Goal: Register for event/course

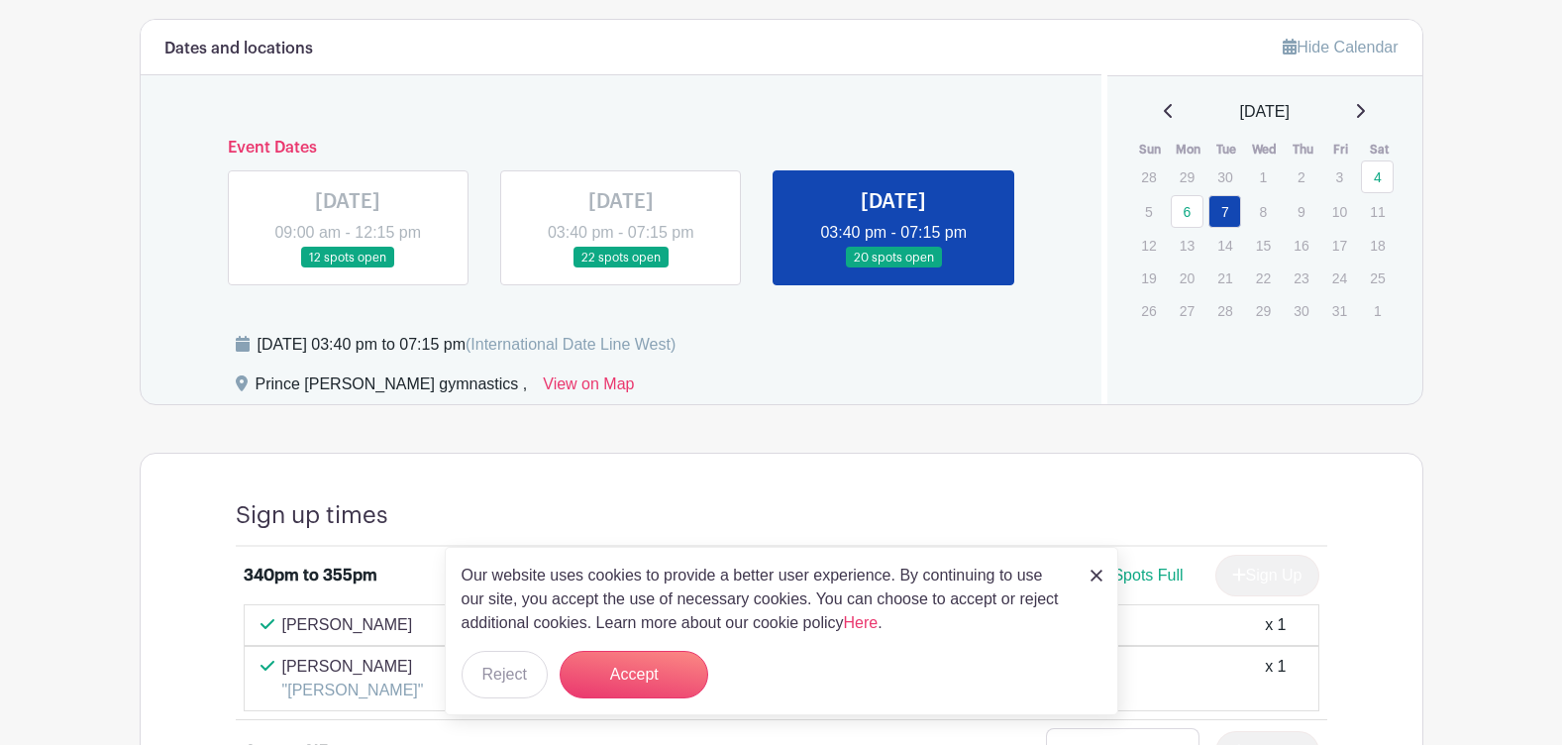
scroll to position [792, 0]
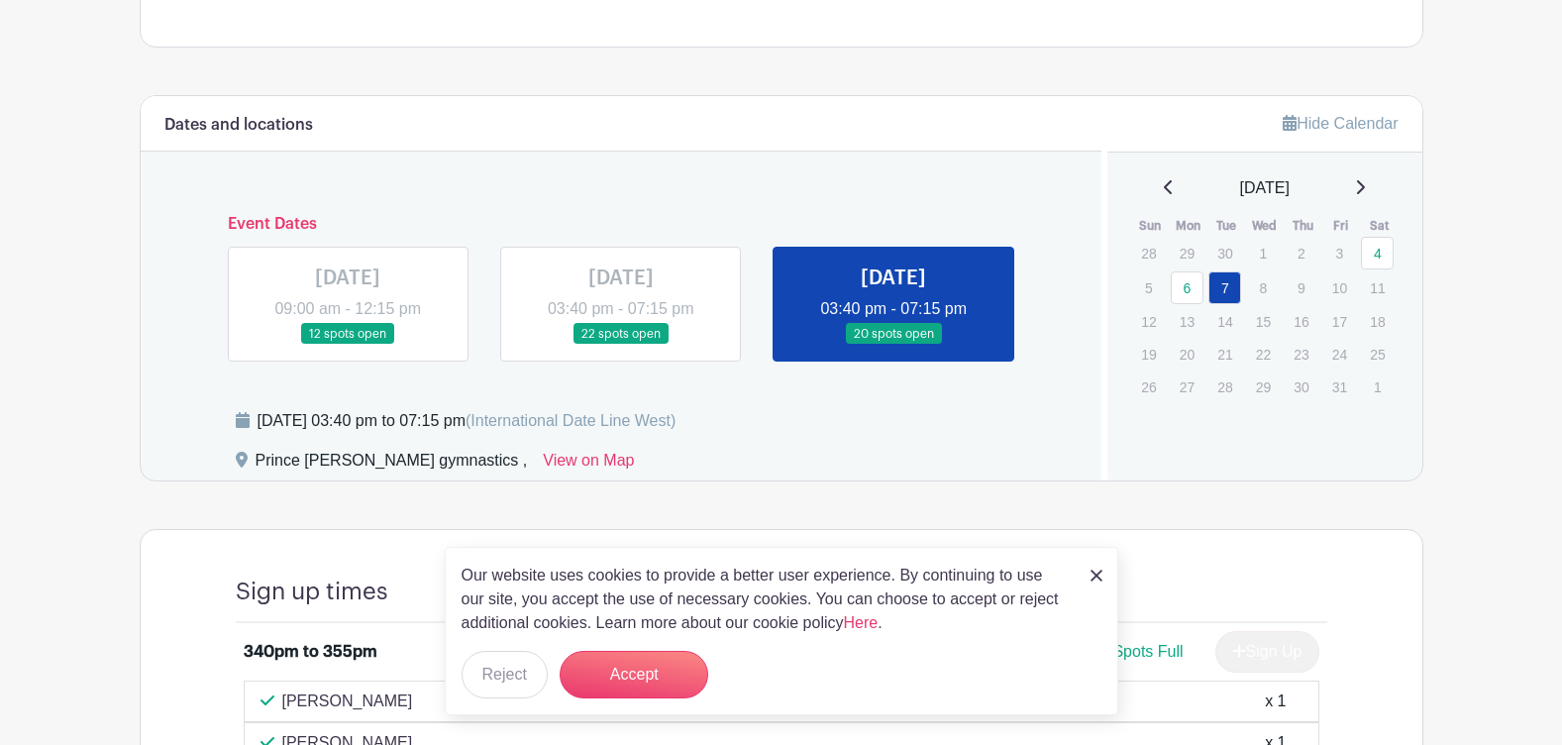
click at [348, 345] on link at bounding box center [348, 345] width 0 height 0
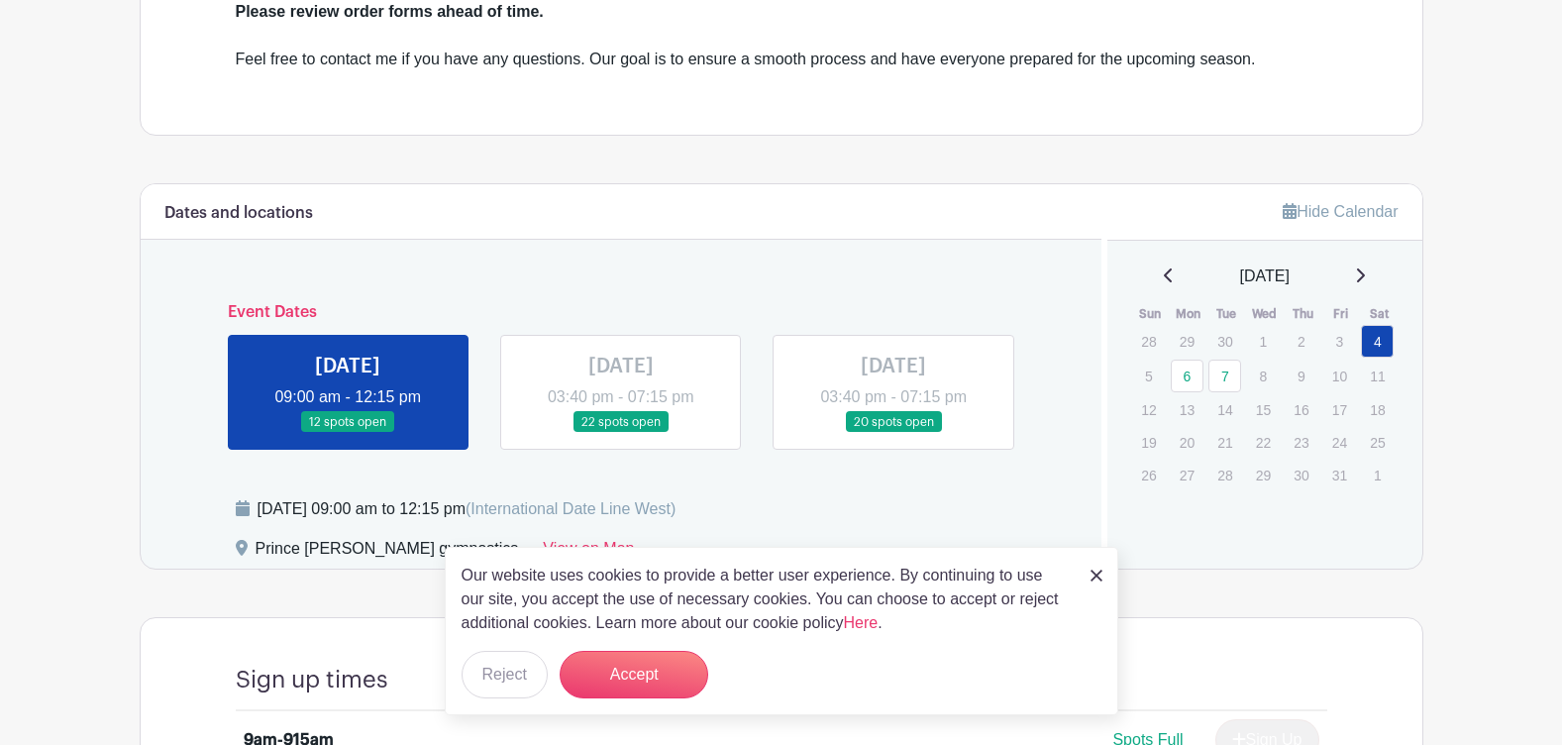
scroll to position [857, 0]
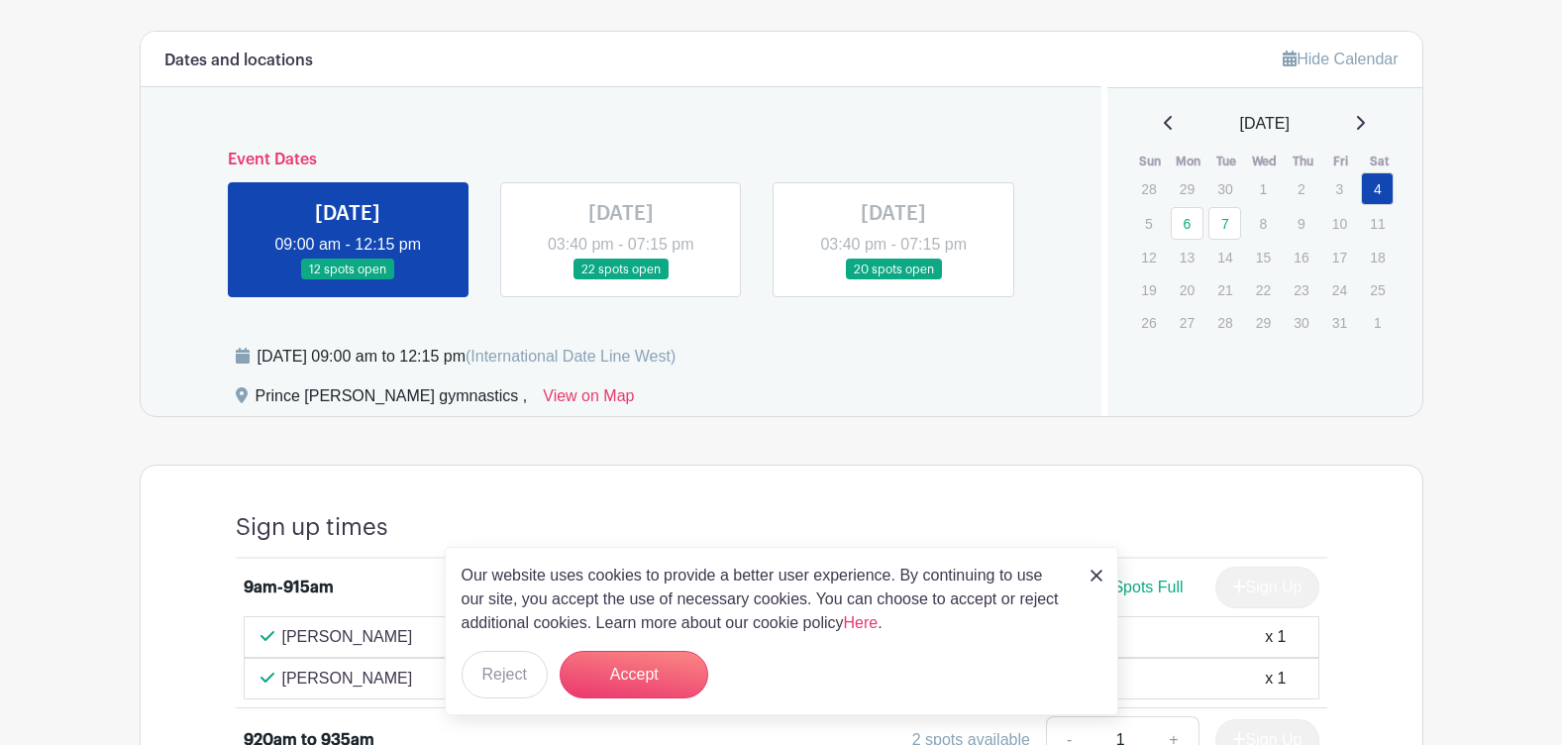
click at [621, 280] on link at bounding box center [621, 280] width 0 height 0
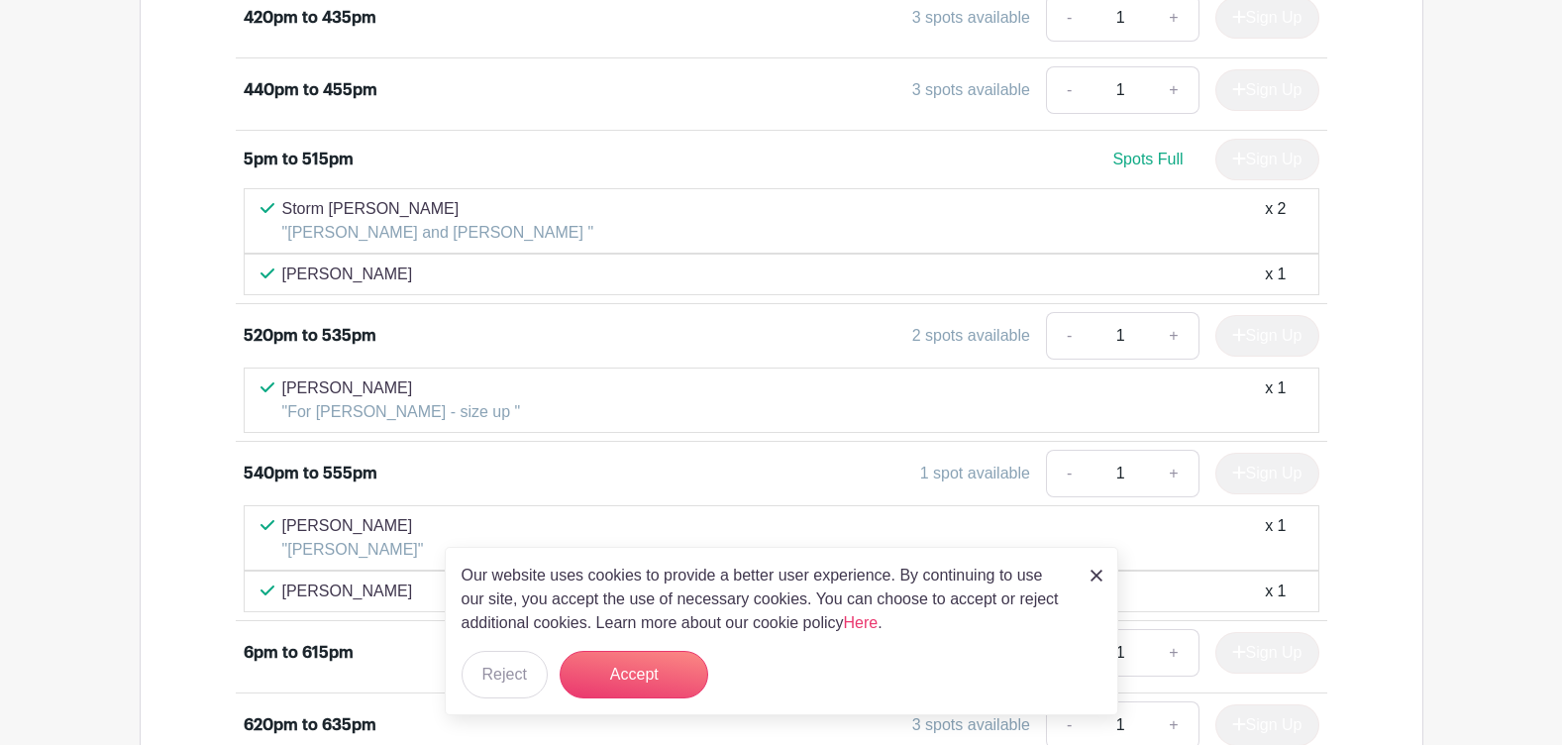
scroll to position [1499, 0]
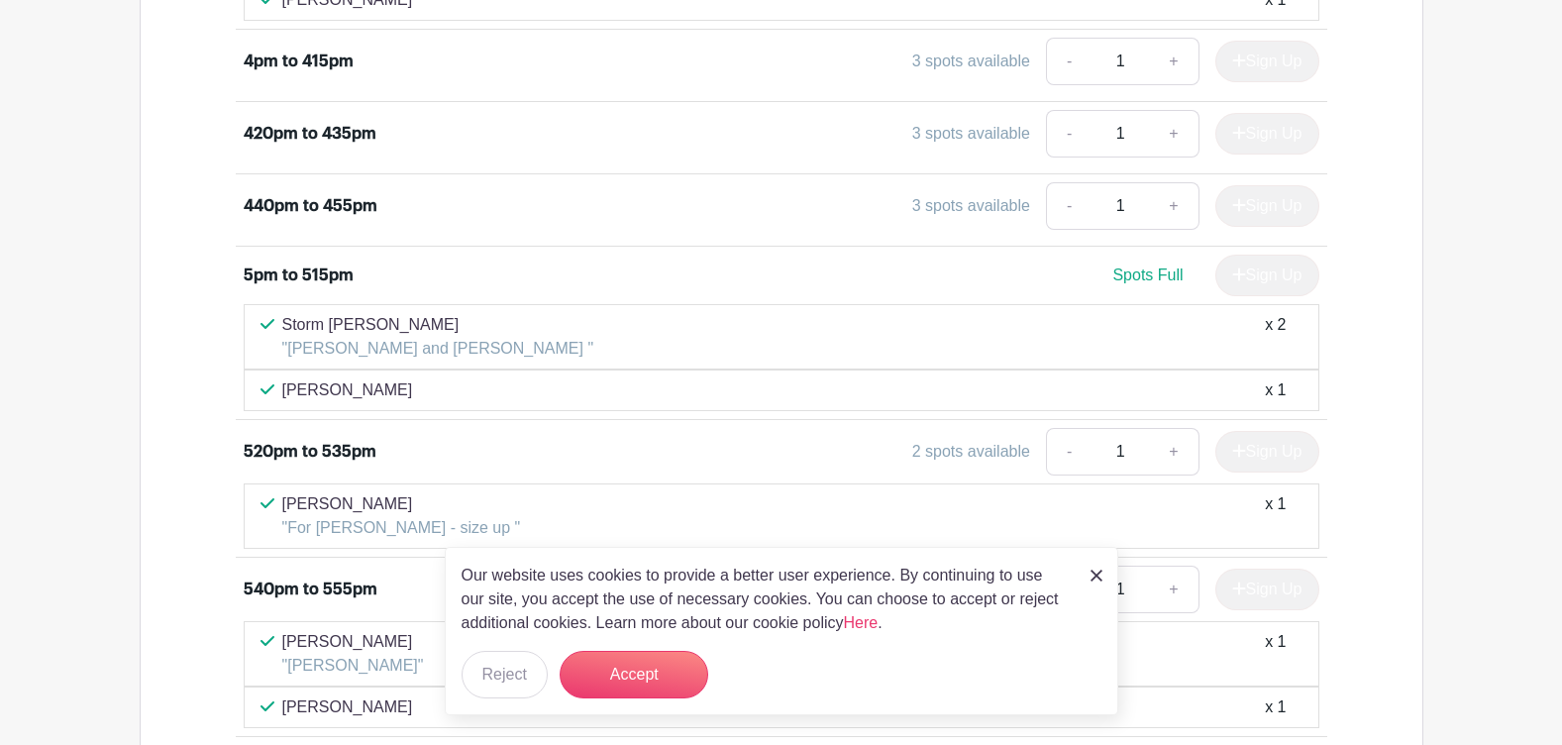
click at [953, 208] on div "3 spots available" at bounding box center [971, 206] width 118 height 24
click at [1266, 215] on div "Sign Up" at bounding box center [1259, 206] width 120 height 42
click at [636, 671] on button "Accept" at bounding box center [634, 675] width 149 height 48
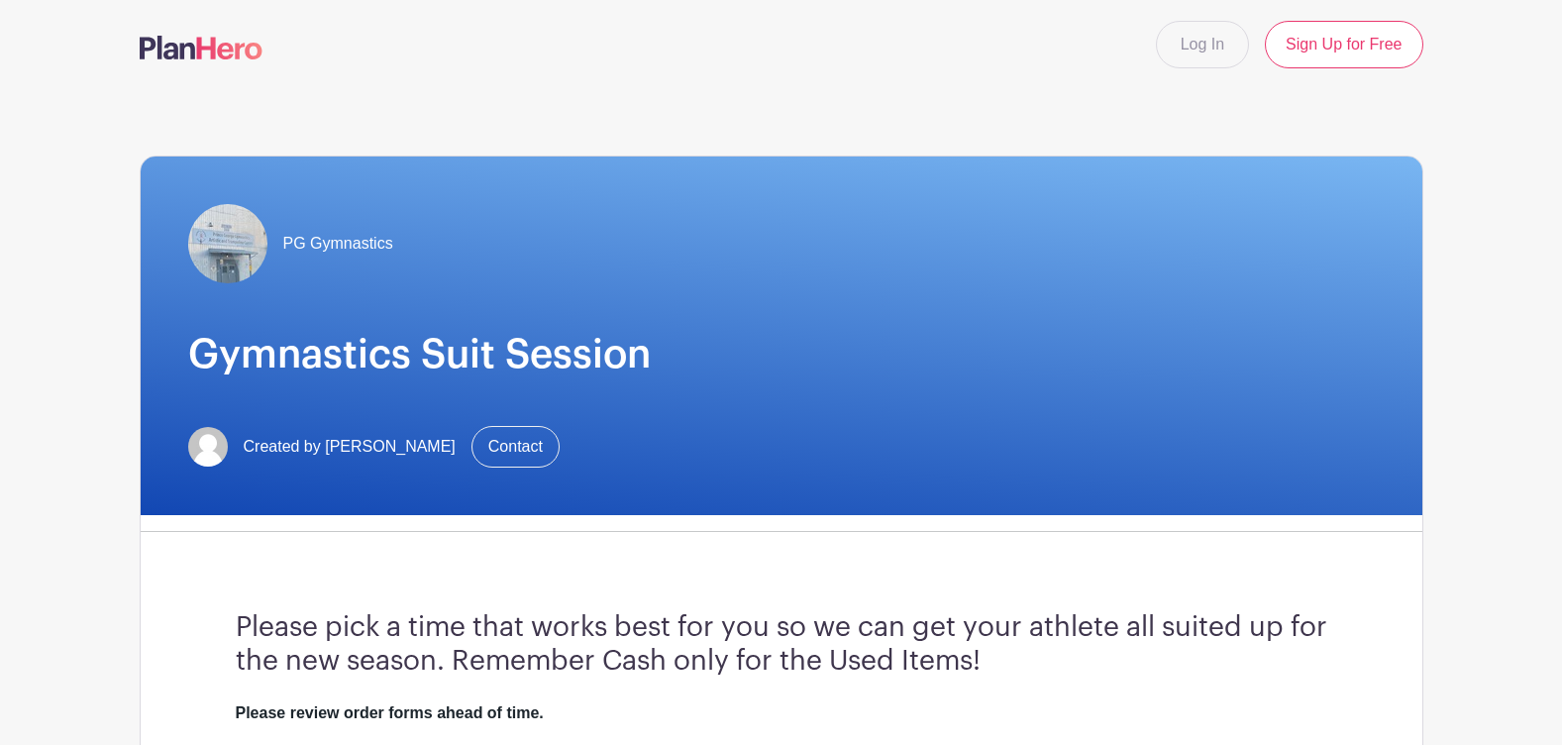
scroll to position [0, 0]
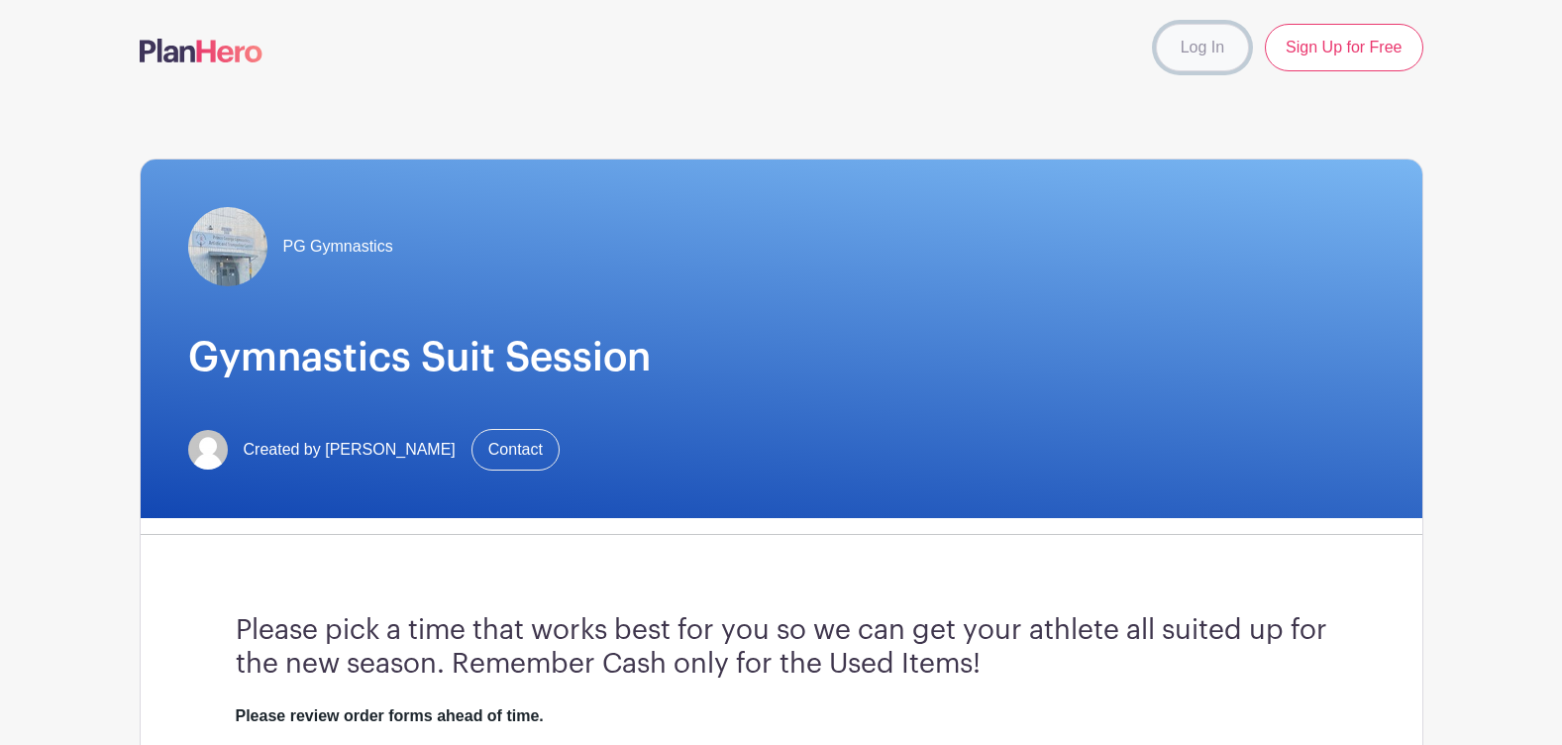
click at [1197, 59] on link "Log In" at bounding box center [1202, 48] width 93 height 48
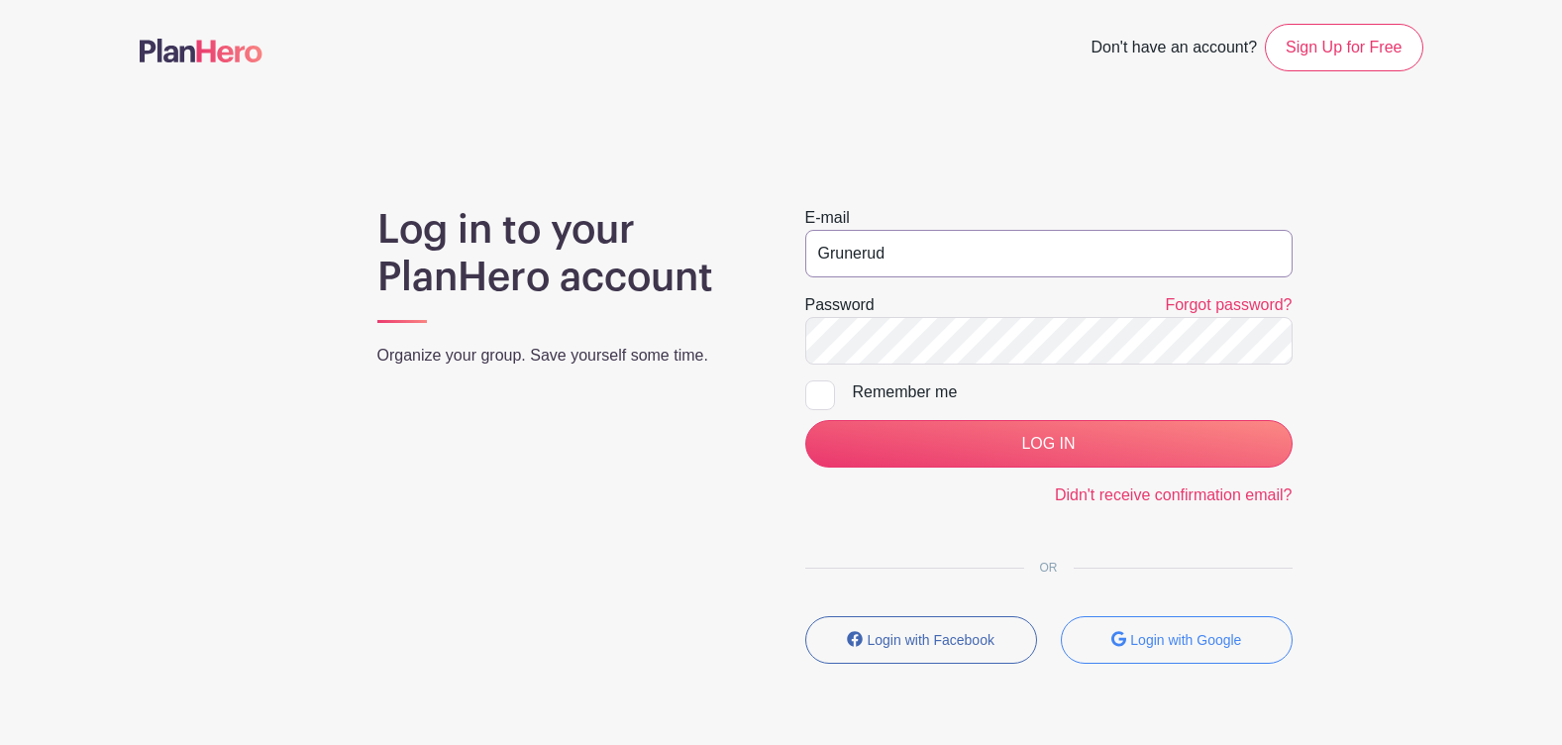
drag, startPoint x: 899, startPoint y: 254, endPoint x: 552, endPoint y: 212, distance: 350.1
click at [555, 217] on div "Log in to your PlanHero account Organize your group. Save yourself some time. E…" at bounding box center [781, 442] width 1283 height 473
type input "[EMAIL_ADDRESS][DOMAIN_NAME]"
click at [517, 324] on div "Log in to your PlanHero account Organize your group. Save yourself some time. E…" at bounding box center [781, 442] width 1283 height 473
click at [453, 486] on div "Log in to your PlanHero account Organize your group. Save yourself some time." at bounding box center [568, 442] width 428 height 473
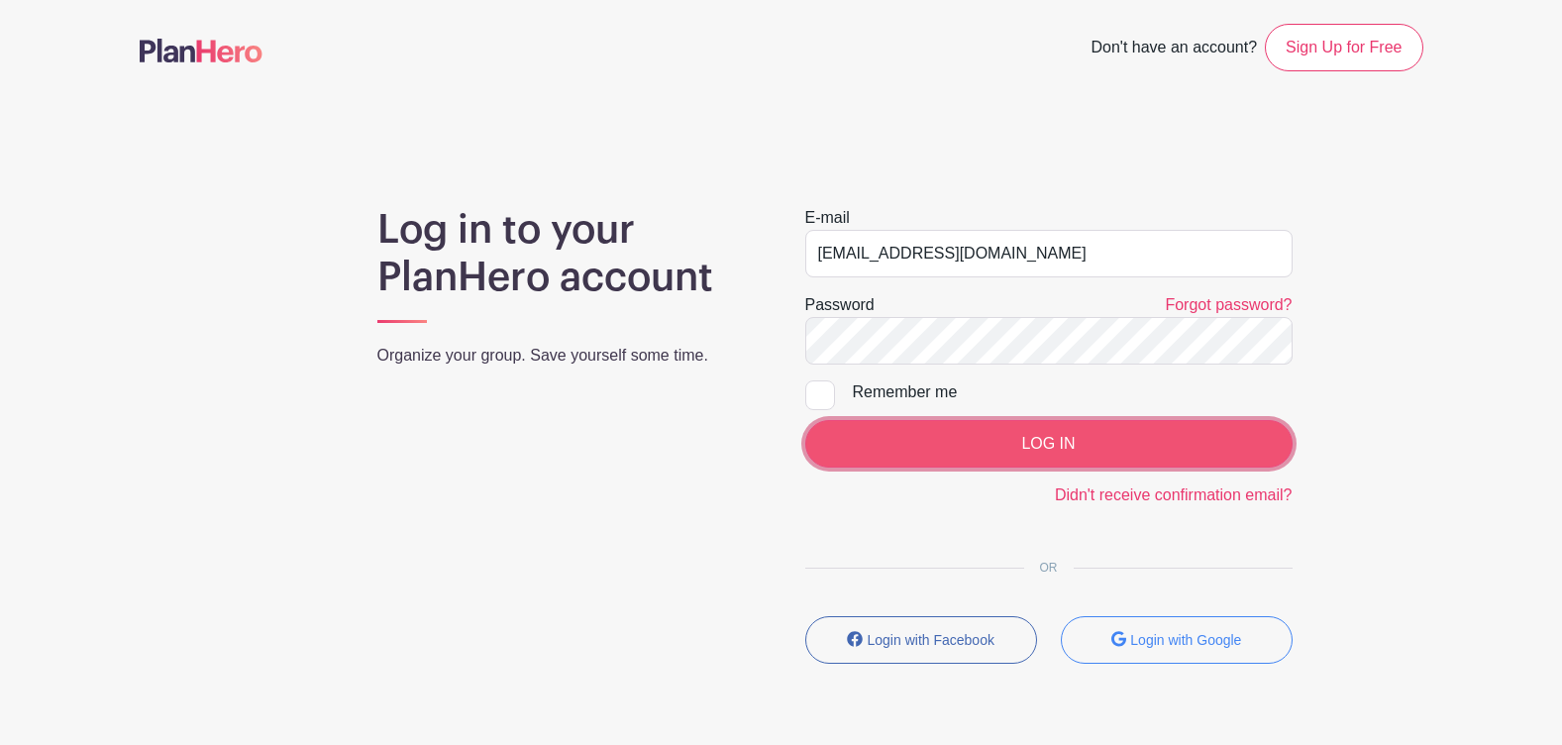
click at [1075, 436] on input "LOG IN" at bounding box center [1048, 444] width 487 height 48
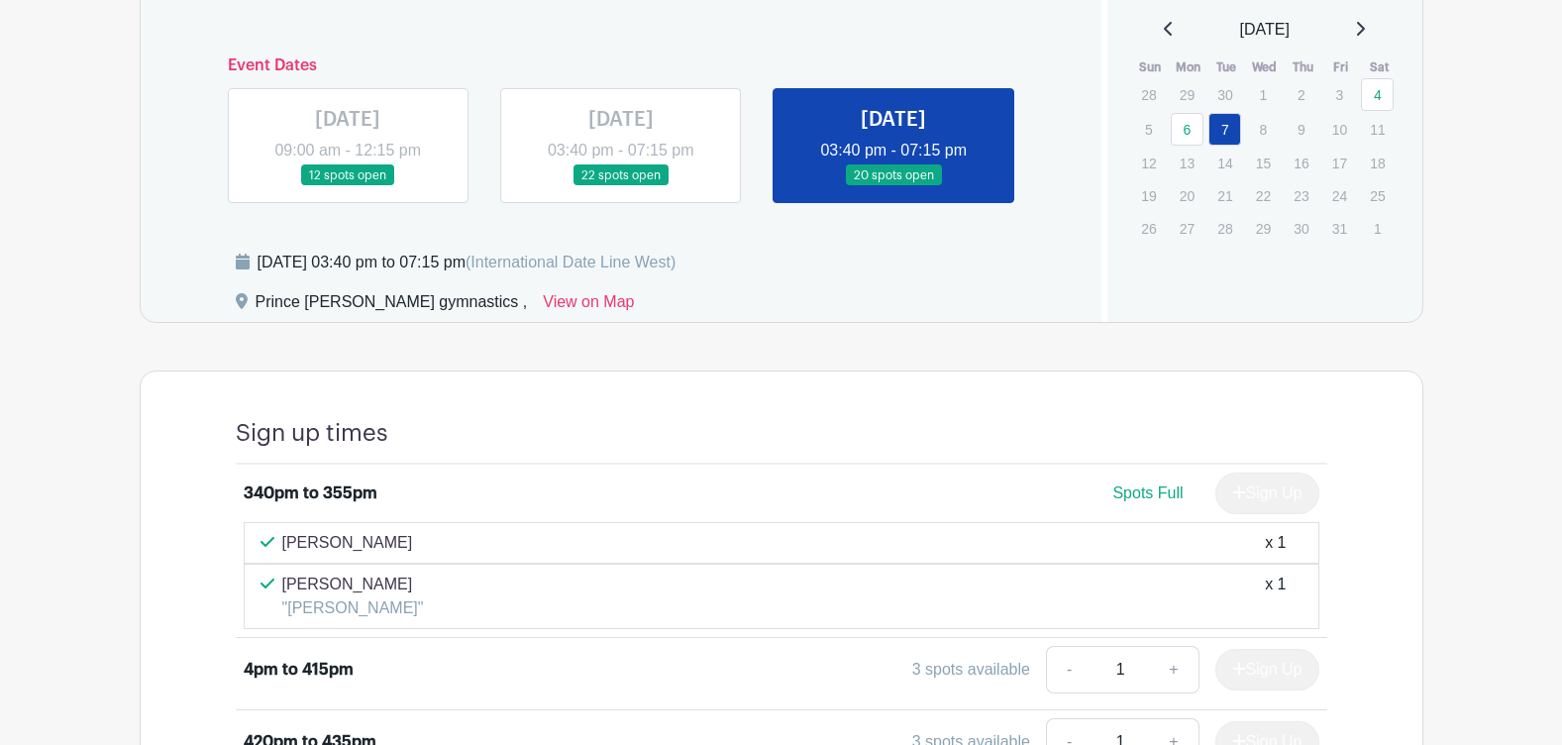
scroll to position [891, 0]
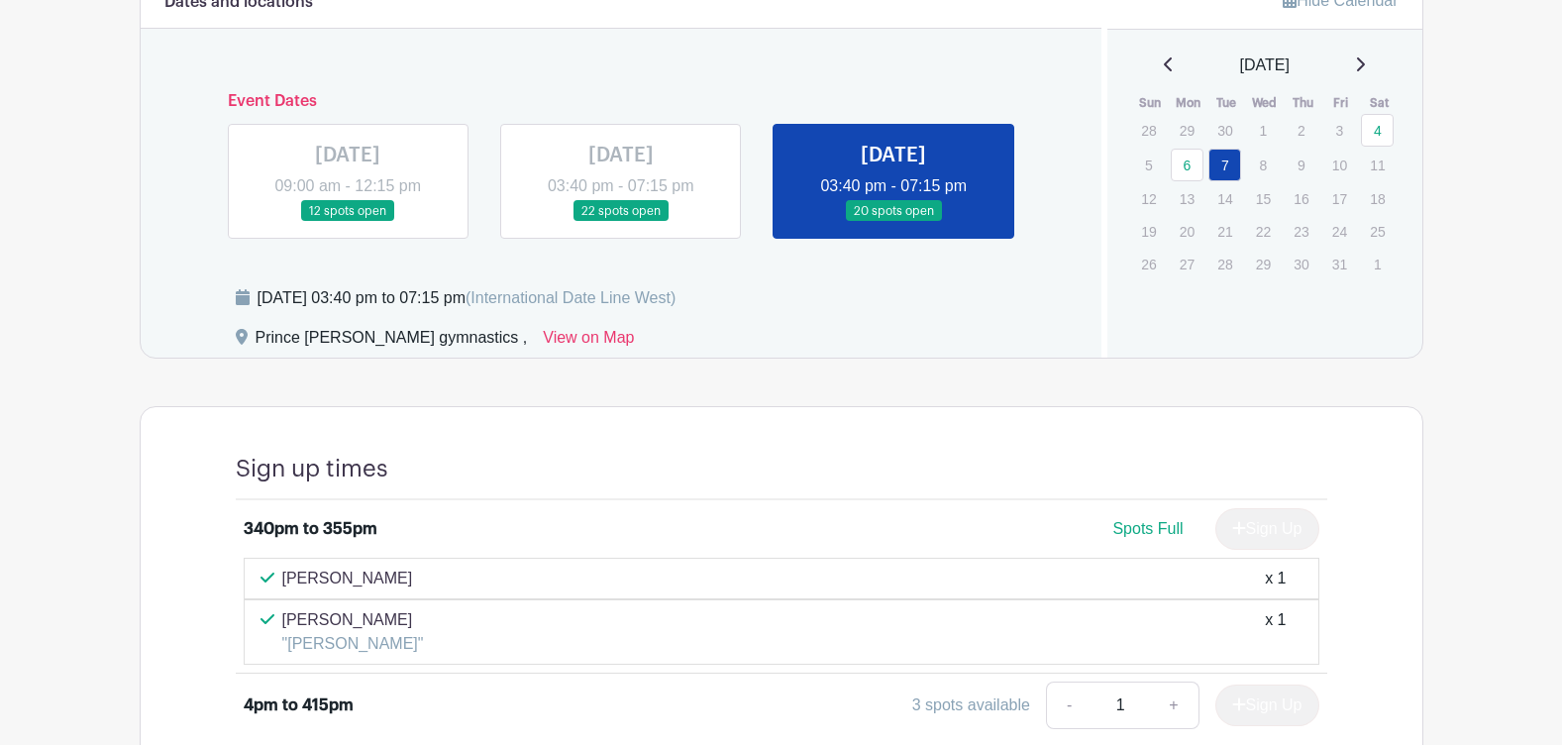
click at [621, 222] on link at bounding box center [621, 222] width 0 height 0
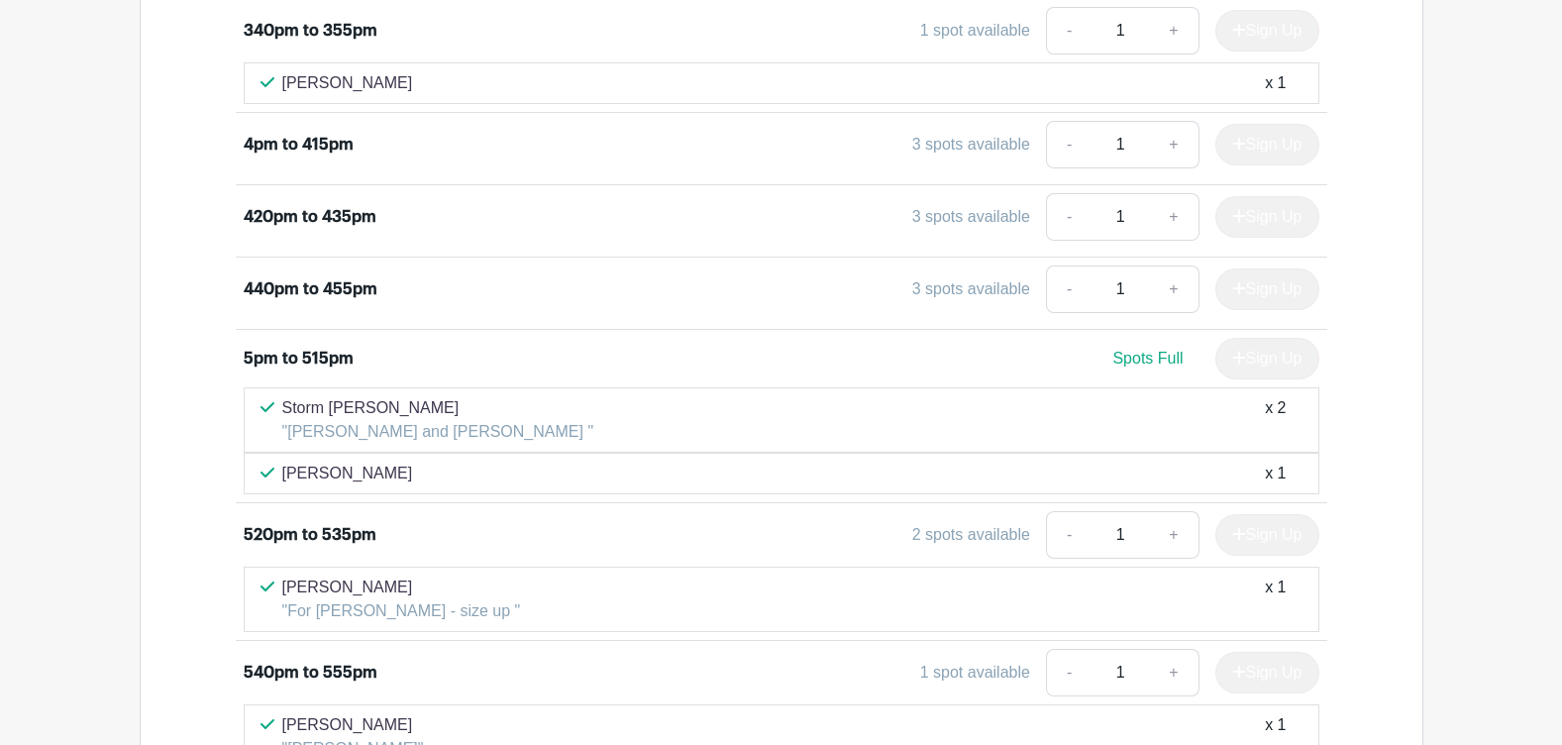
scroll to position [1485, 0]
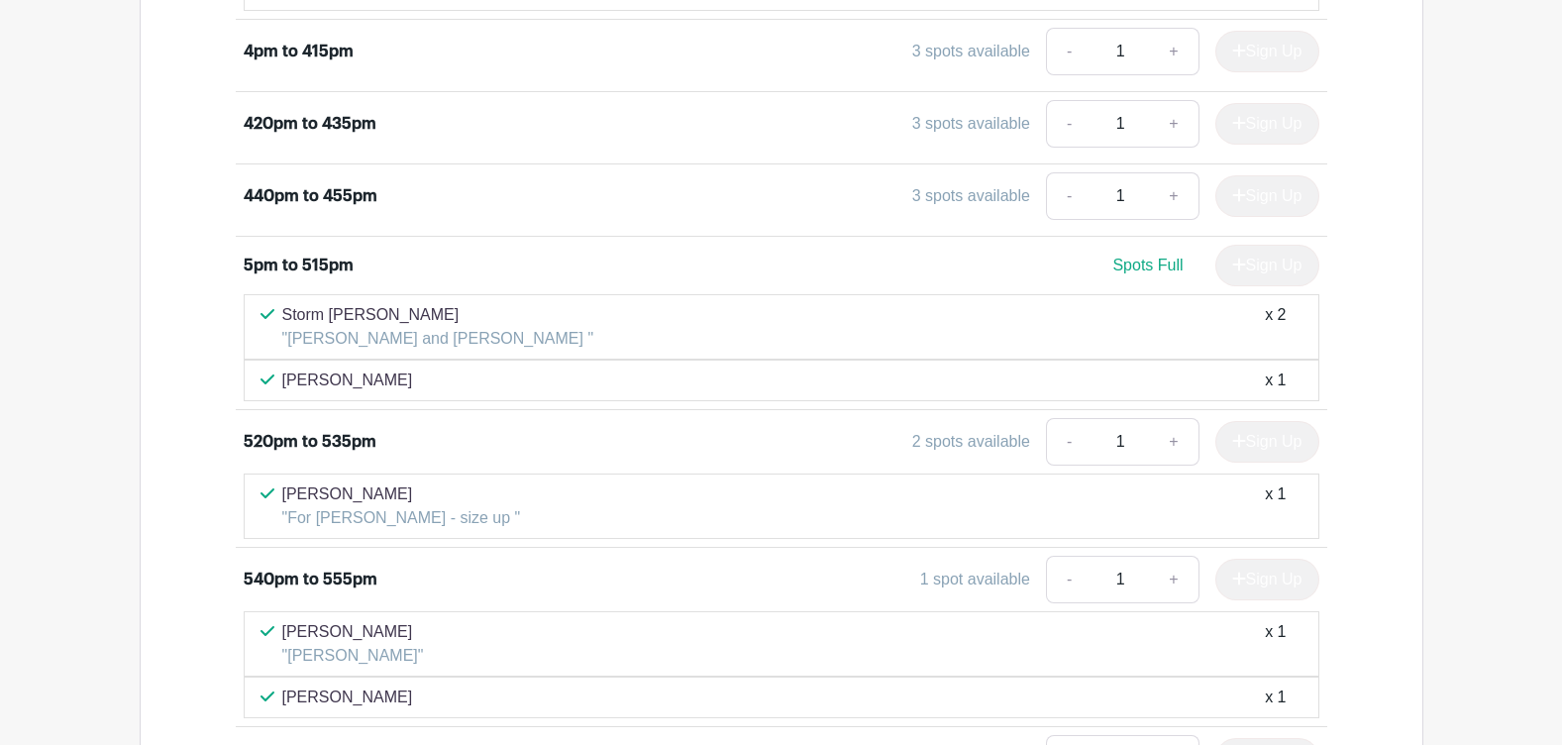
click at [945, 194] on div "3 spots available" at bounding box center [971, 196] width 118 height 24
click at [1253, 204] on div "Sign Up" at bounding box center [1259, 196] width 120 height 42
click at [1255, 204] on div "Sign Up" at bounding box center [1259, 196] width 120 height 42
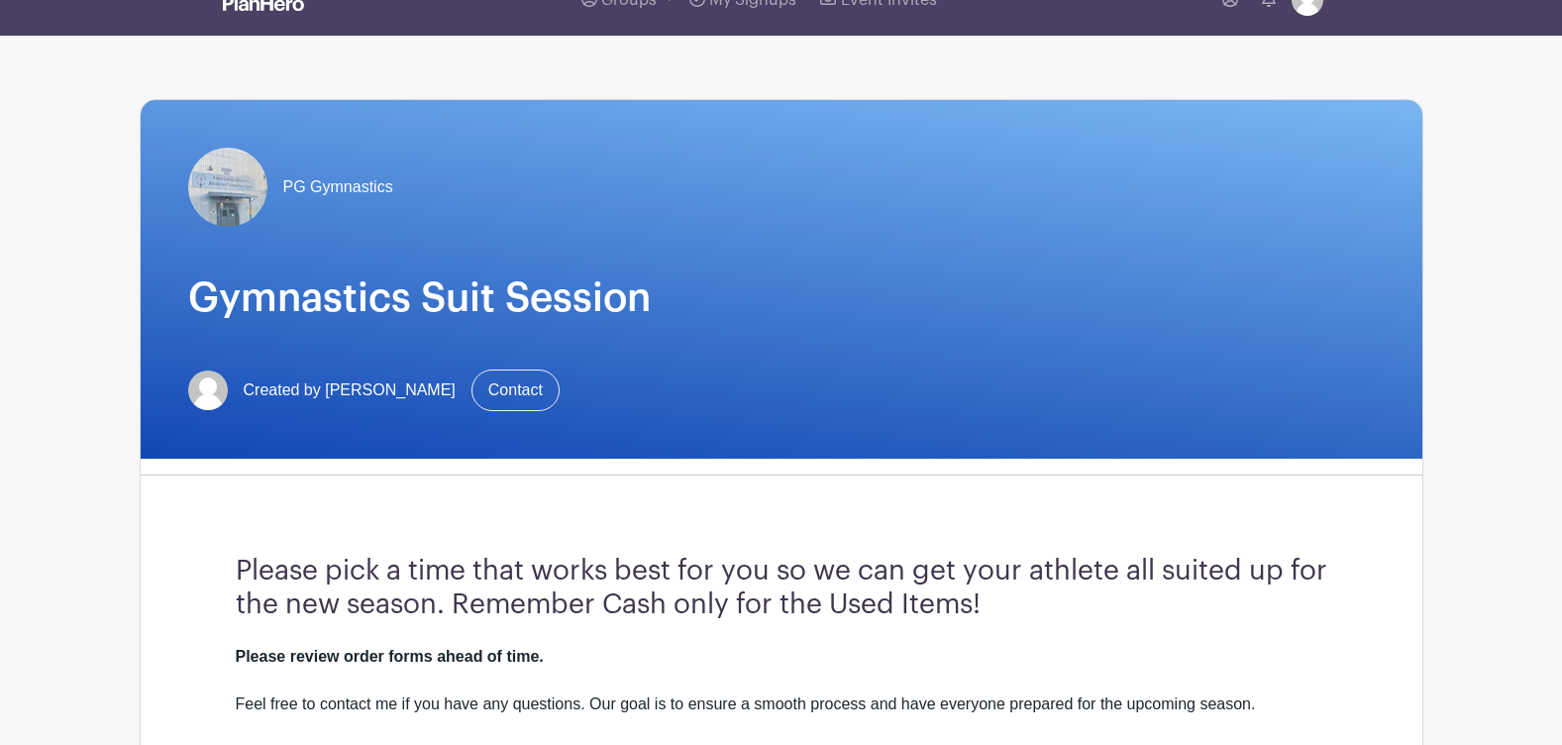
scroll to position [0, 0]
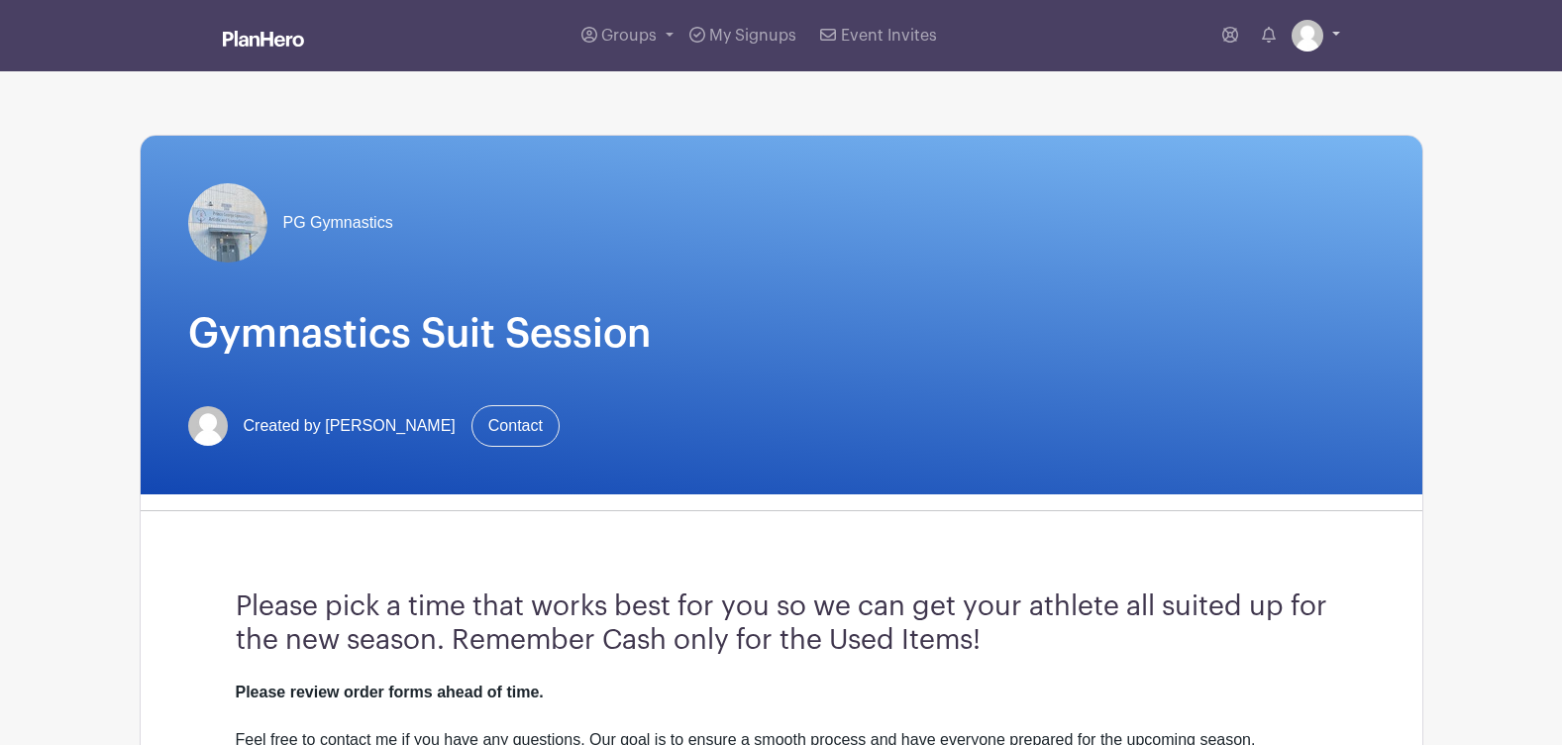
click at [1315, 34] on img at bounding box center [1307, 36] width 32 height 32
click at [1303, 35] on img at bounding box center [1307, 36] width 32 height 32
click at [1206, 92] on link "My account" at bounding box center [1260, 82] width 156 height 32
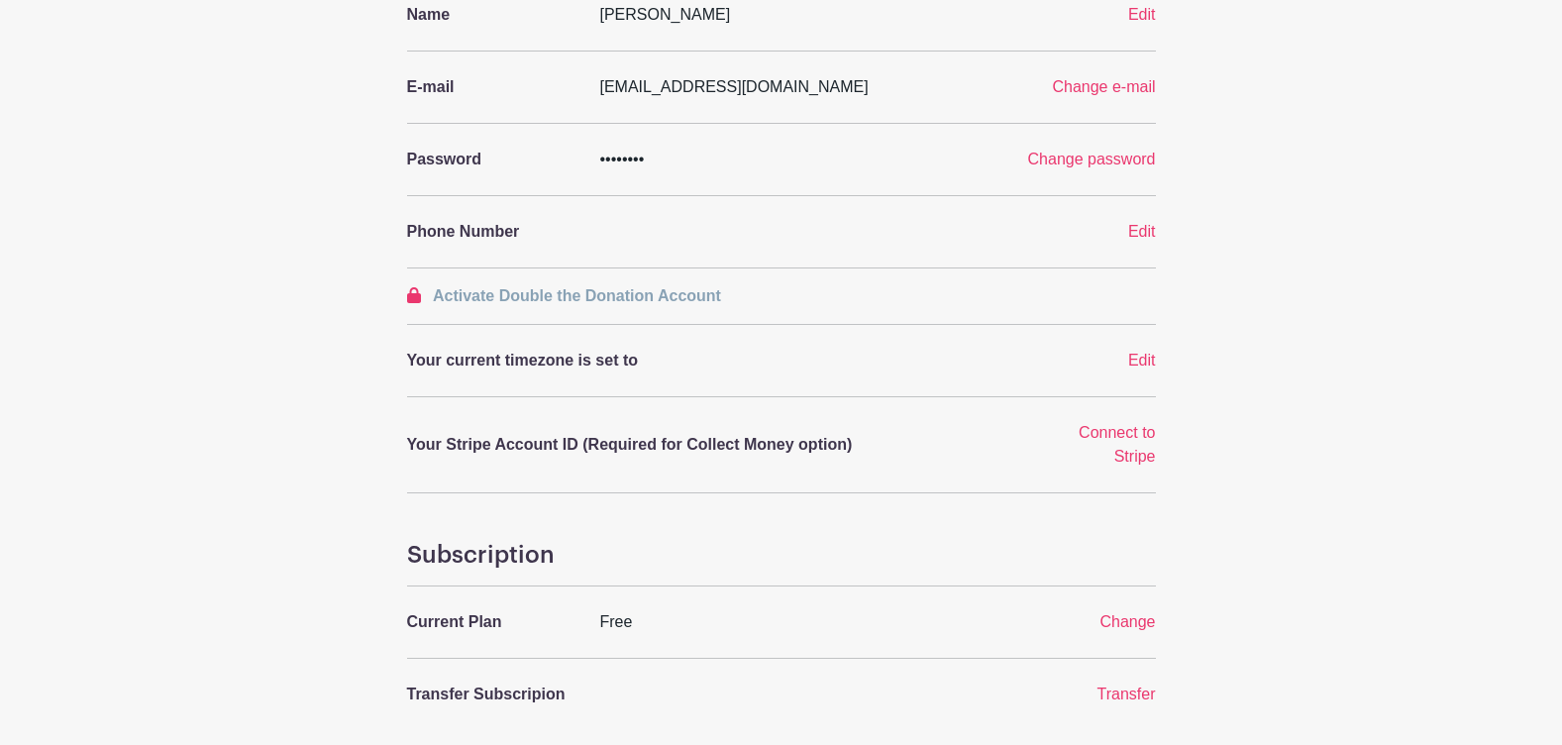
scroll to position [396, 0]
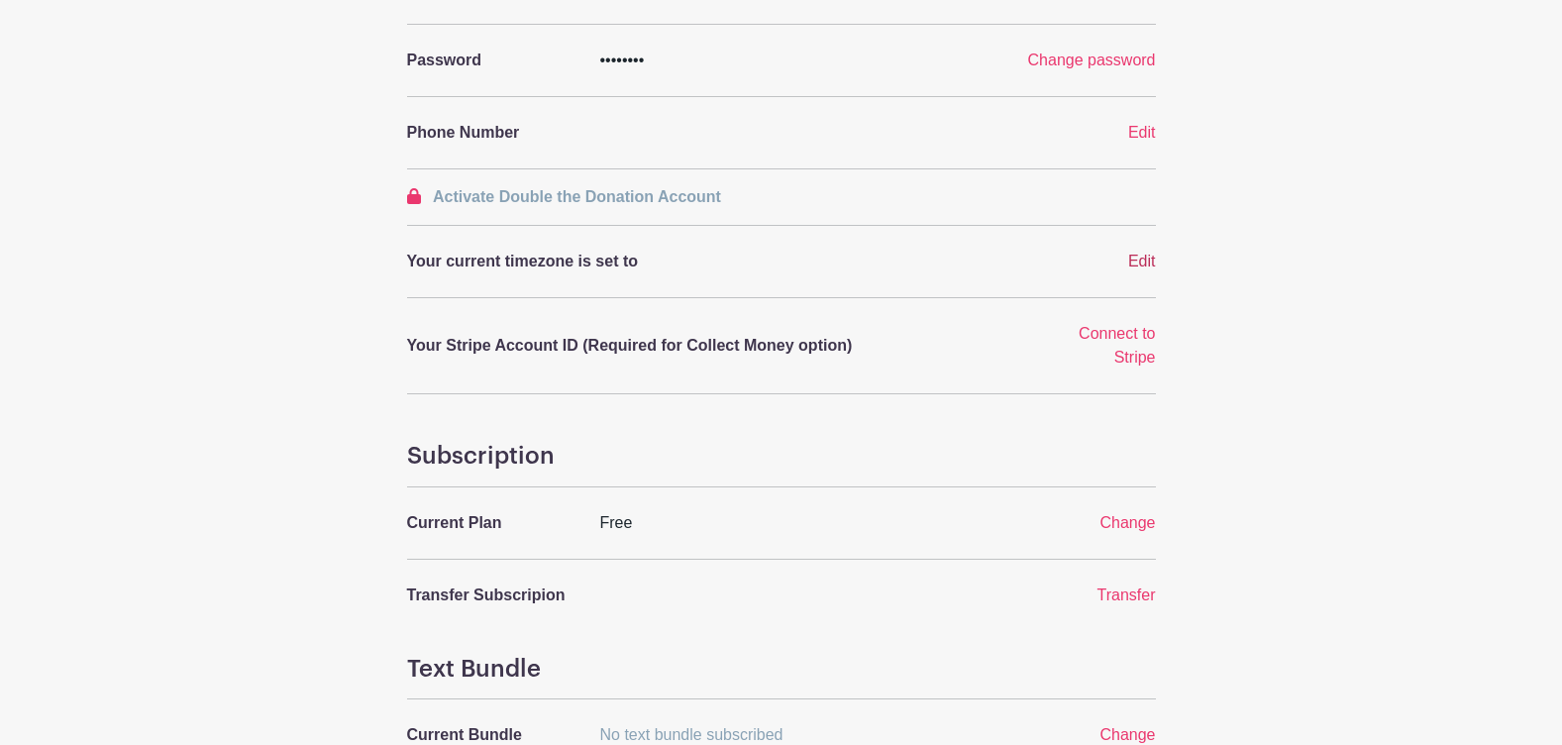
click at [1141, 266] on span "Edit" at bounding box center [1142, 261] width 28 height 17
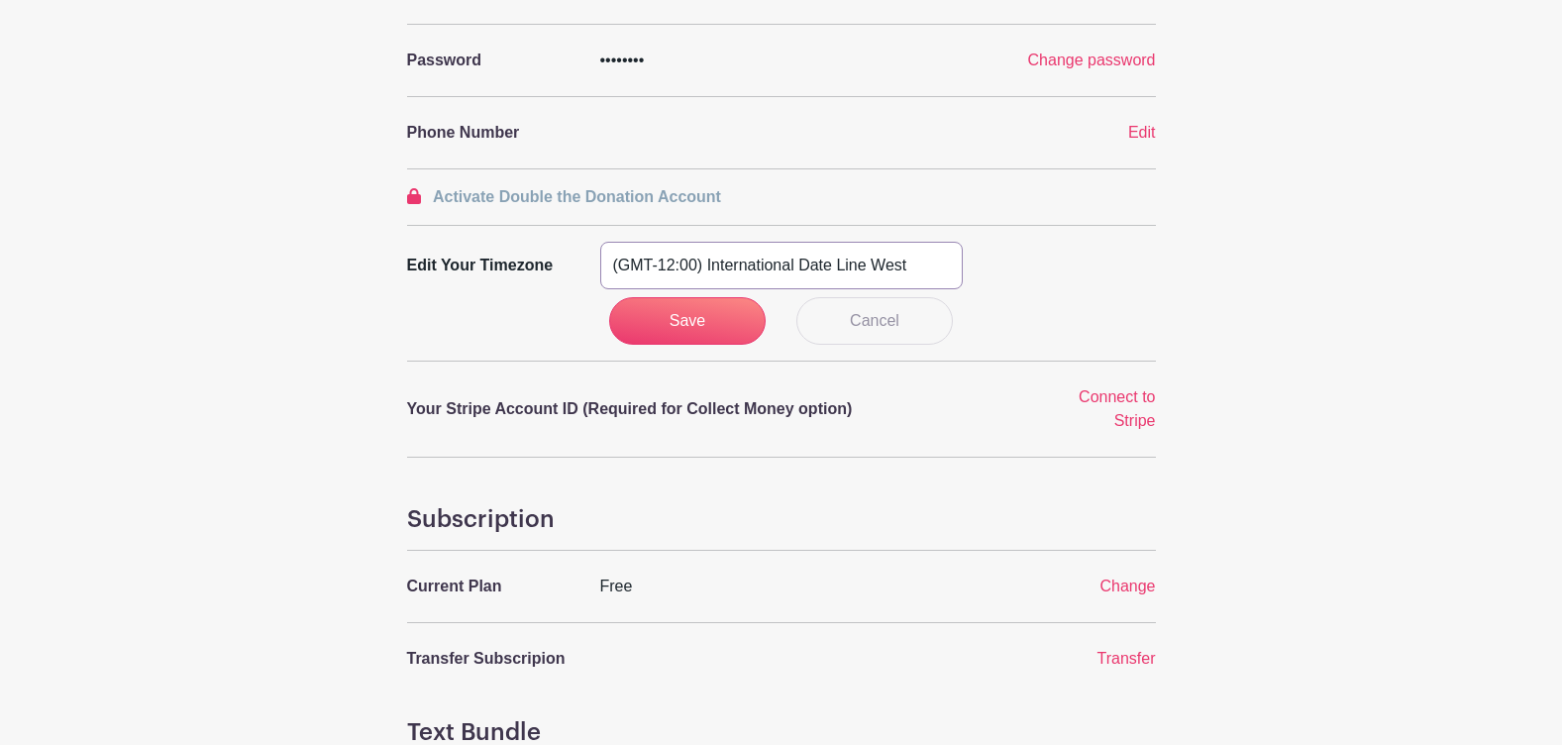
click at [913, 263] on select "(GMT-12:00) International Date Line West (GMT-11:00) [US_STATE] (GMT-11:00) [GE…" at bounding box center [781, 266] width 362 height 48
select select "Pacific Time ([GEOGRAPHIC_DATA] & [GEOGRAPHIC_DATA])"
click at [600, 242] on select "(GMT-12:00) International Date Line West (GMT-11:00) [US_STATE] (GMT-11:00) [GE…" at bounding box center [781, 266] width 362 height 48
click at [663, 314] on input "Save" at bounding box center [687, 321] width 156 height 48
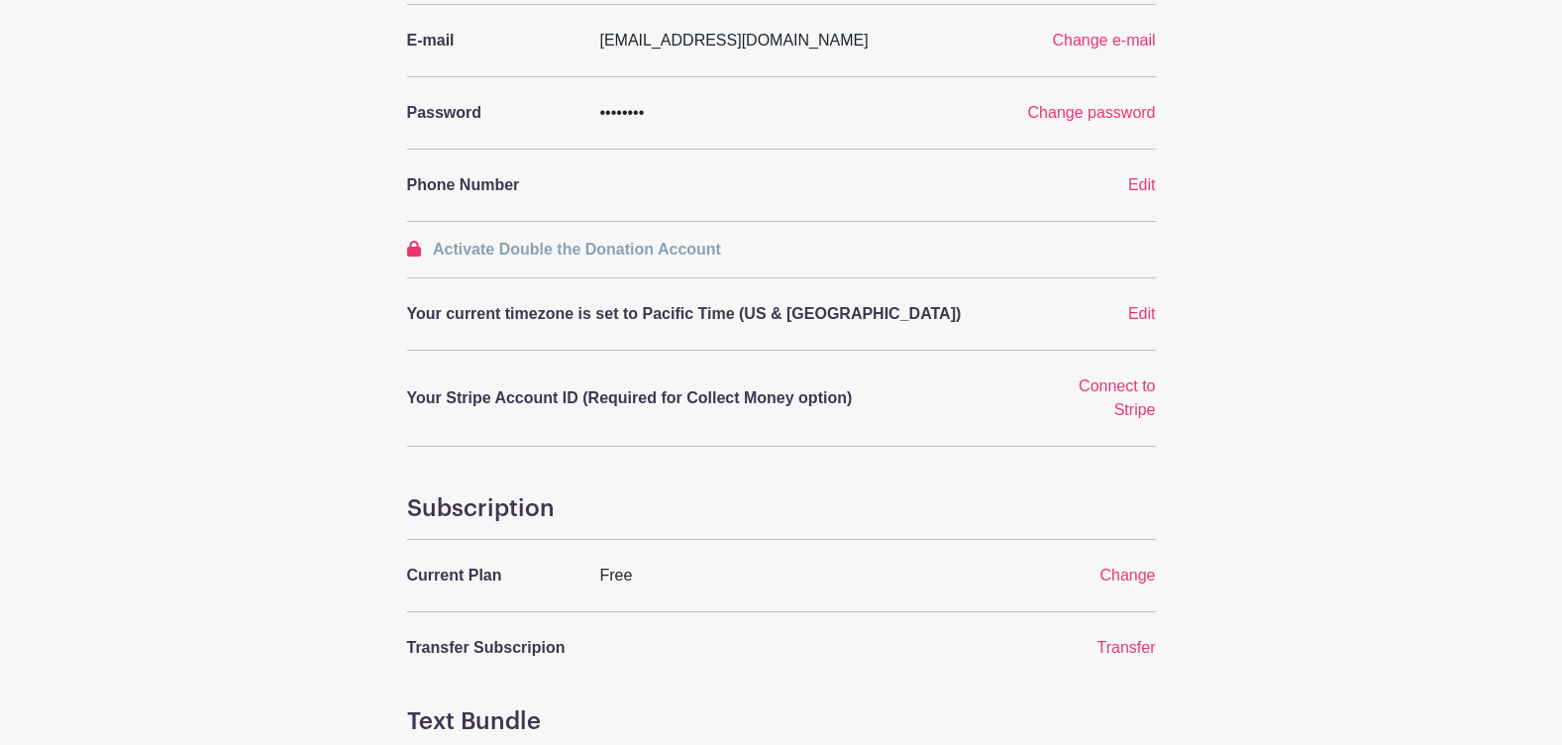
scroll to position [297, 0]
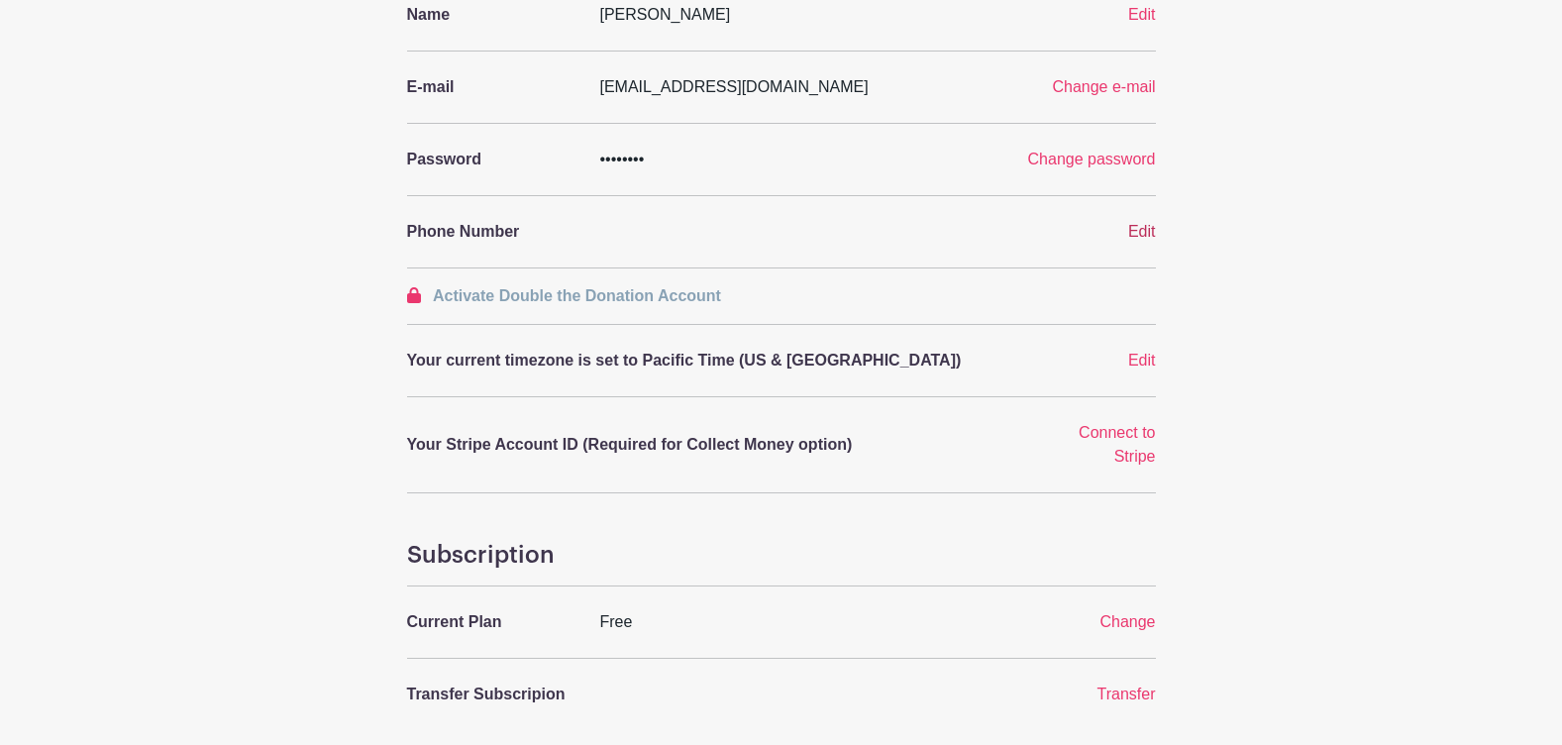
click at [1139, 234] on span "Edit" at bounding box center [1142, 231] width 28 height 17
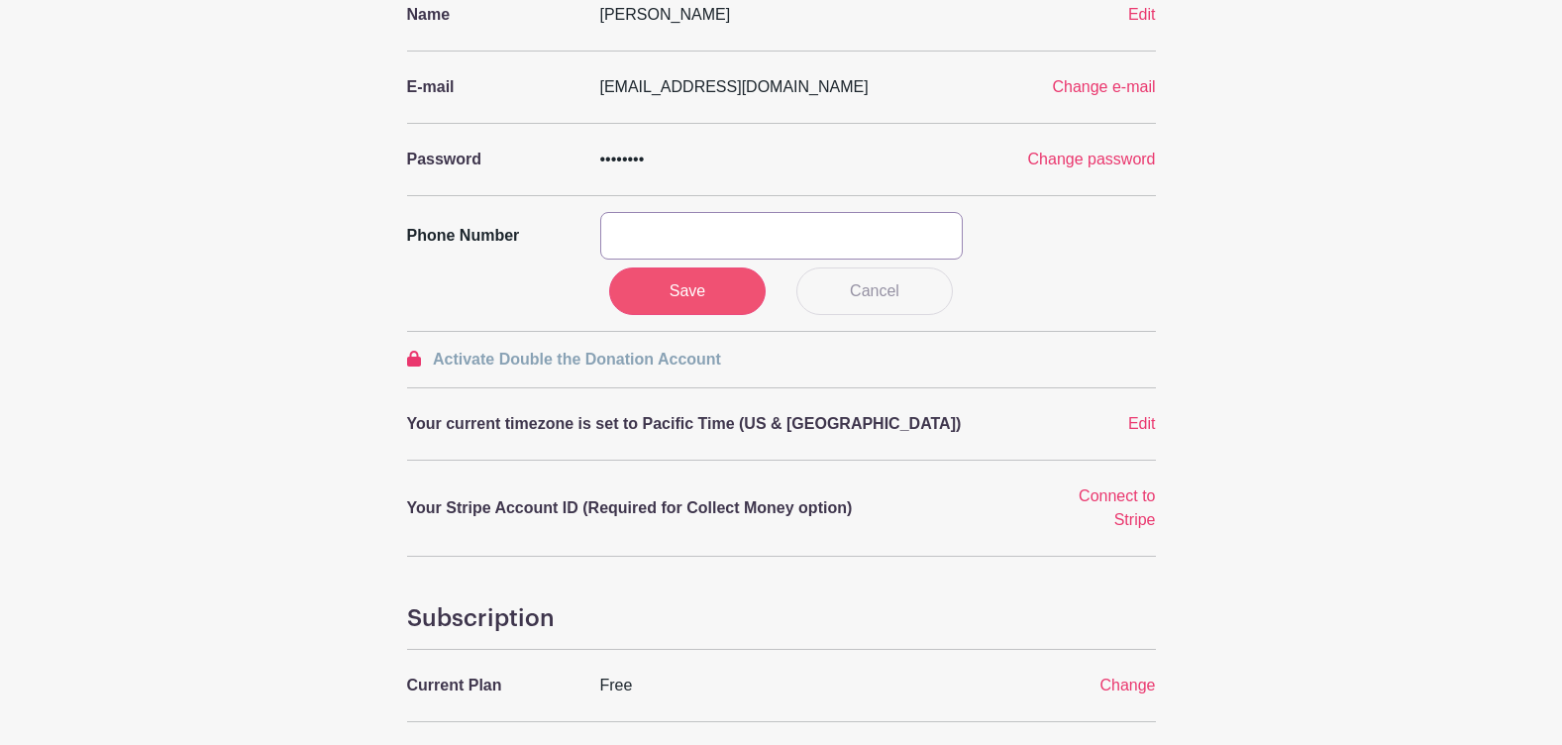
drag, startPoint x: 600, startPoint y: 229, endPoint x: 681, endPoint y: 282, distance: 97.2
click at [619, 248] on input "text" at bounding box center [781, 236] width 362 height 48
type input "[PHONE_NUMBER]"
click at [707, 281] on input "Save" at bounding box center [687, 291] width 156 height 48
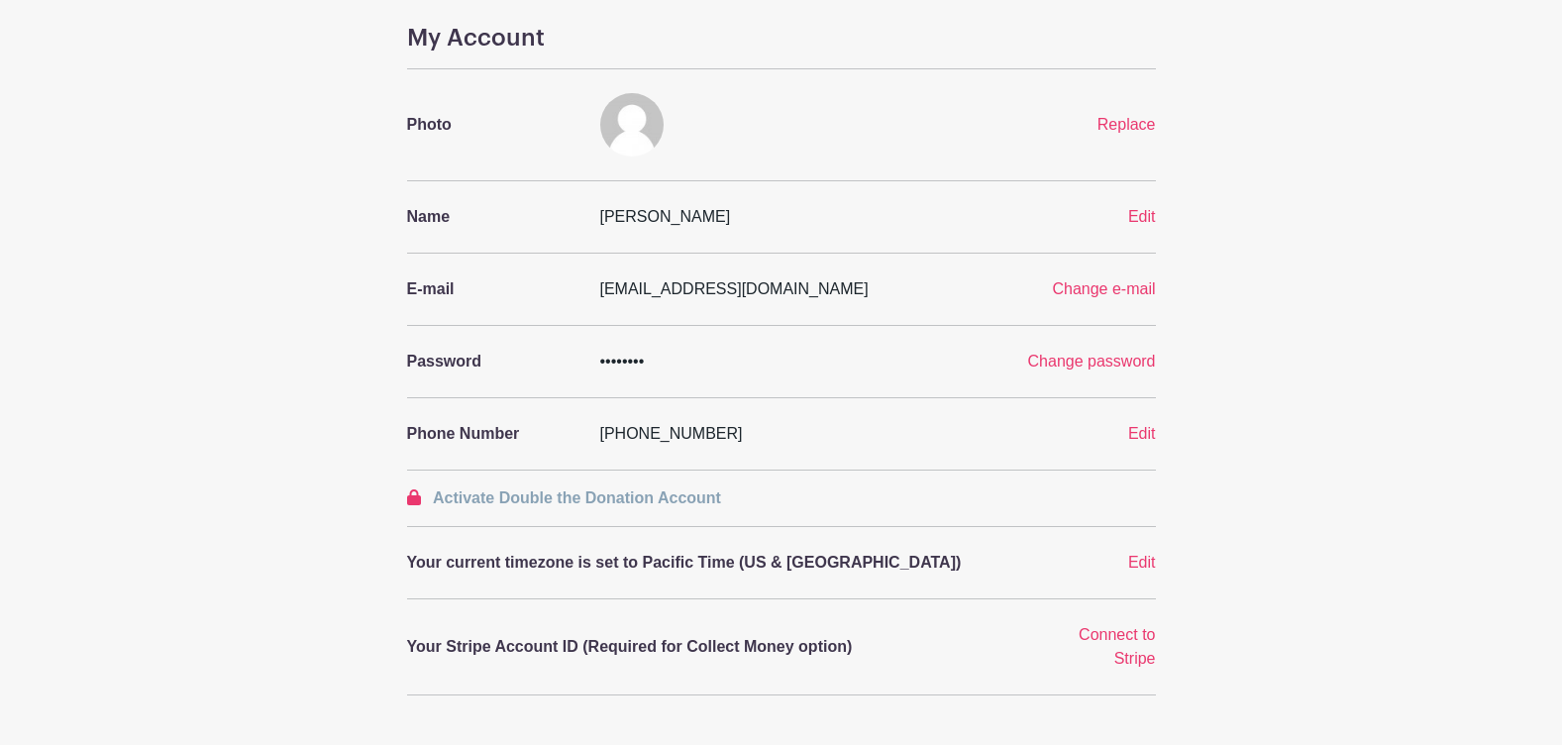
scroll to position [0, 0]
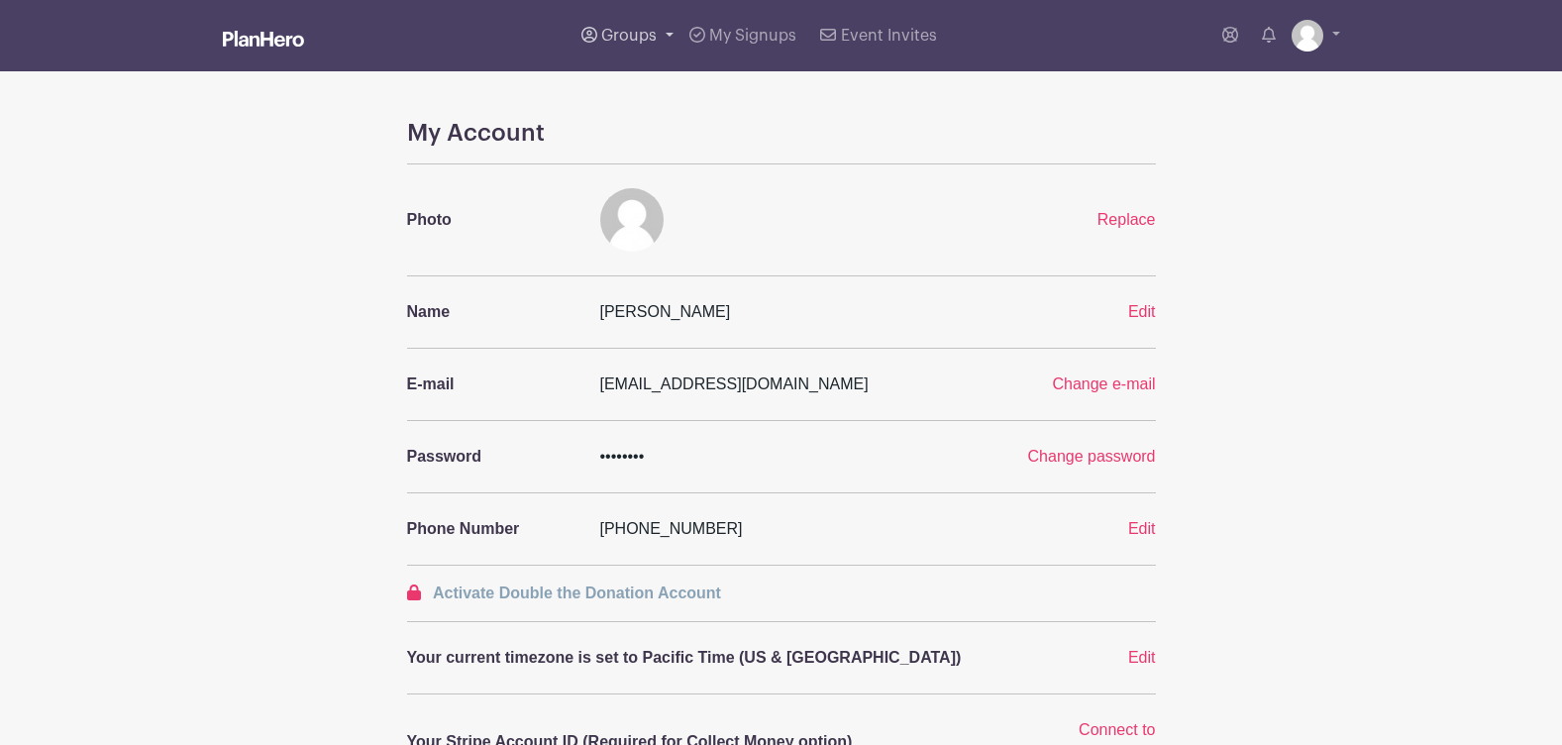
click at [657, 37] on span "Groups" at bounding box center [628, 36] width 55 height 16
click at [667, 96] on span "All Groups" at bounding box center [660, 102] width 77 height 23
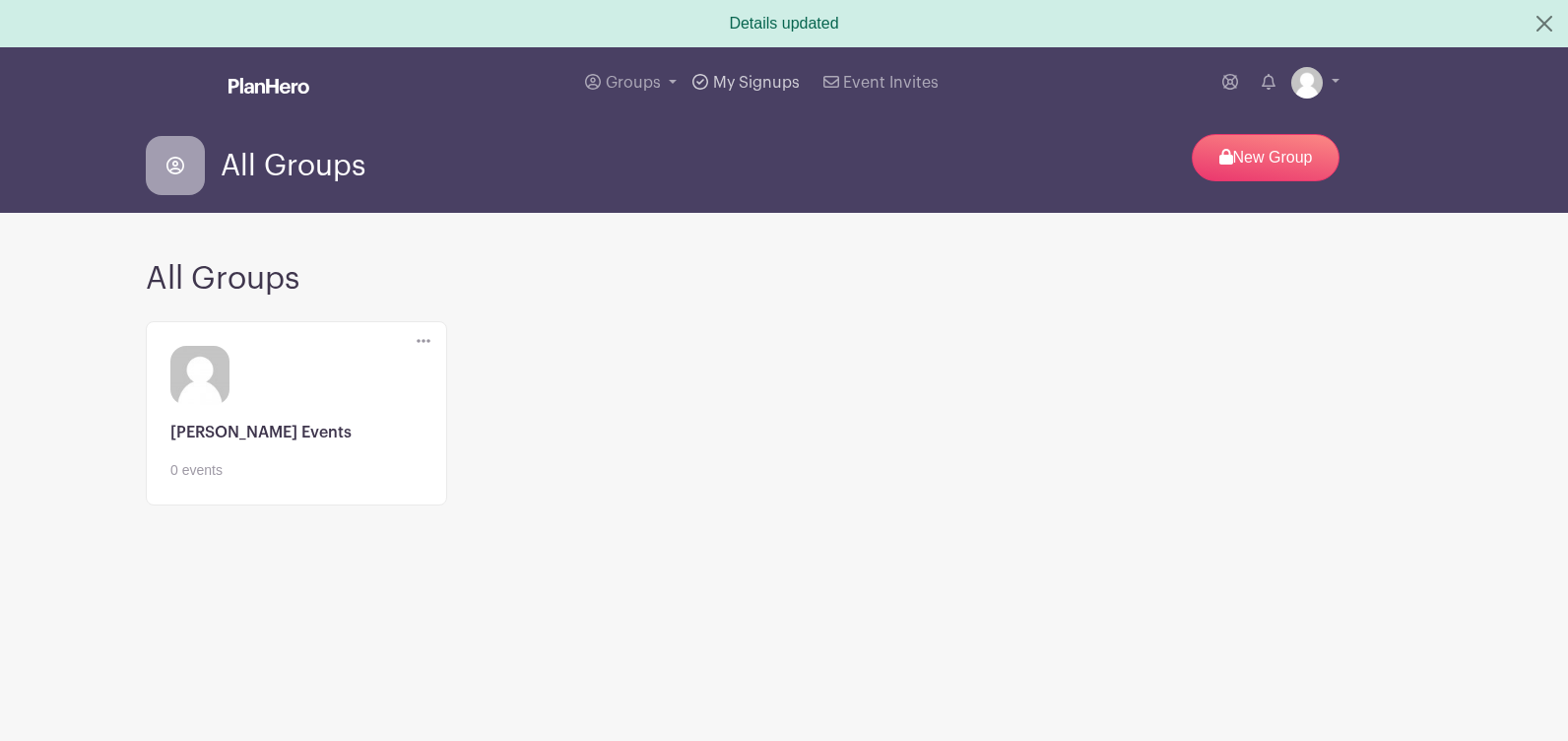
click at [748, 79] on span "My Signups" at bounding box center [756, 83] width 87 height 16
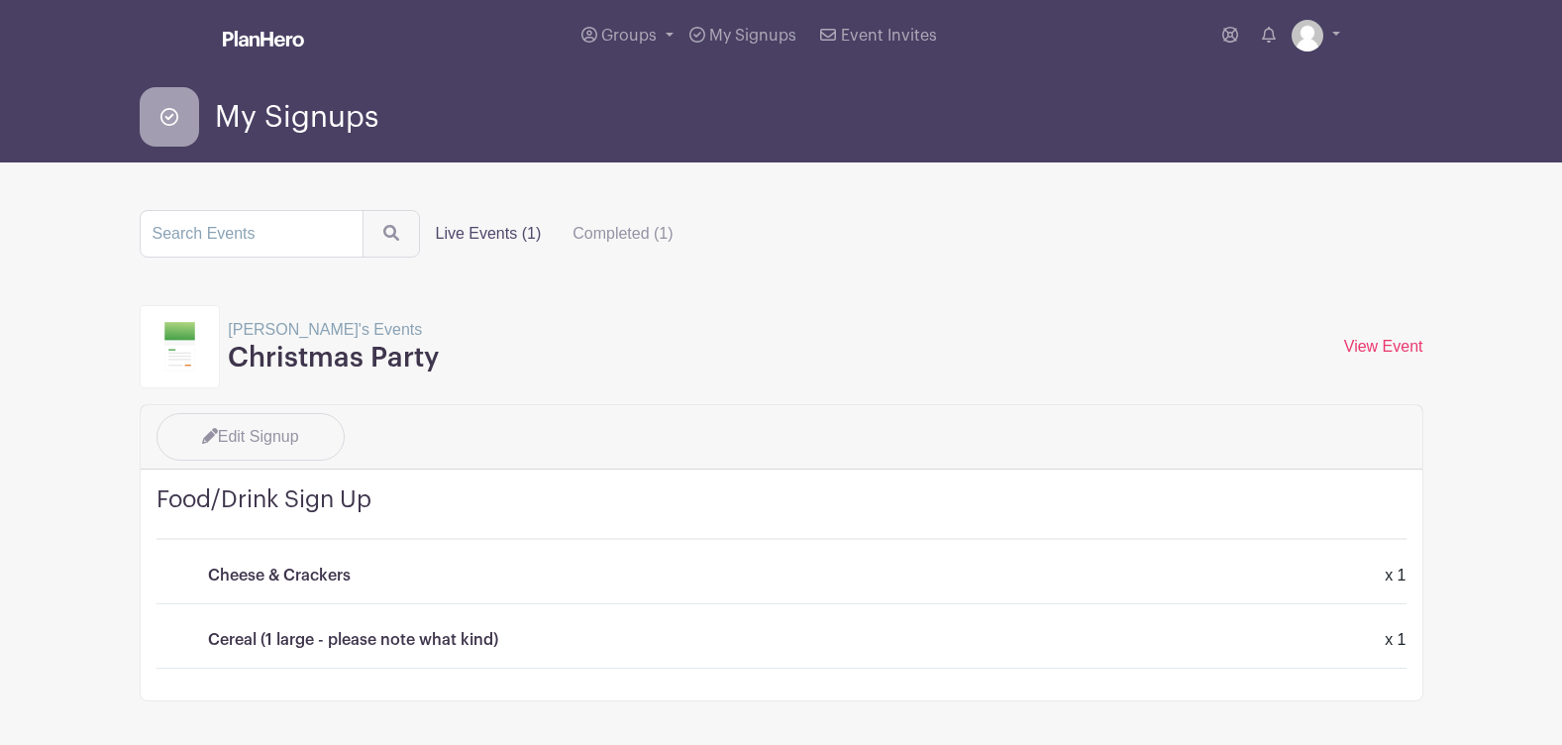
click at [485, 234] on label "Live Events (1)" at bounding box center [489, 234] width 138 height 40
click at [0, 0] on input "Live Events (1)" at bounding box center [0, 0] width 0 height 0
click at [637, 235] on label "Completed (1)" at bounding box center [623, 234] width 132 height 40
click at [0, 0] on input "Completed (1)" at bounding box center [0, 0] width 0 height 0
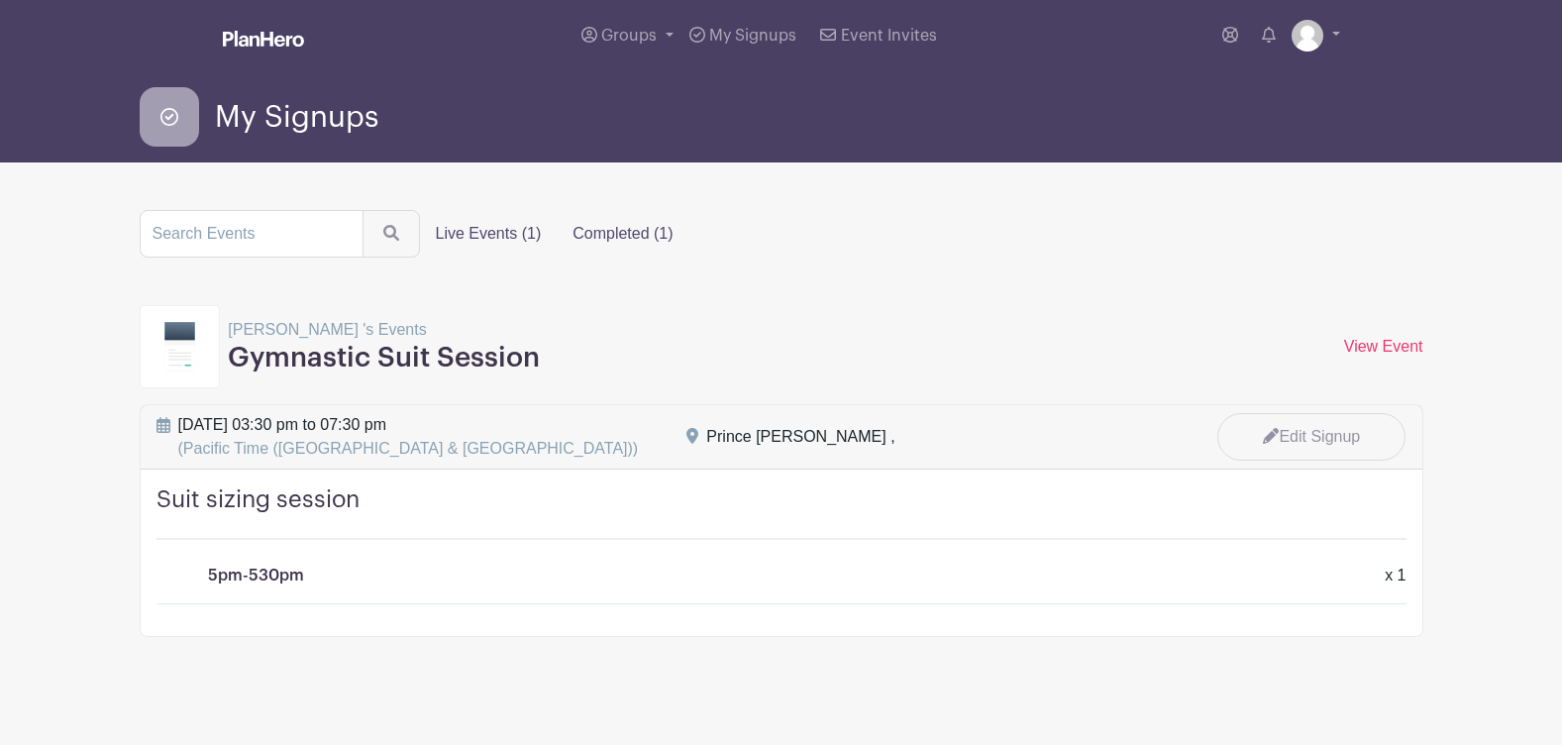
click at [494, 233] on label "Live Events (1)" at bounding box center [489, 234] width 138 height 40
click at [0, 0] on input "Live Events (1)" at bounding box center [0, 0] width 0 height 0
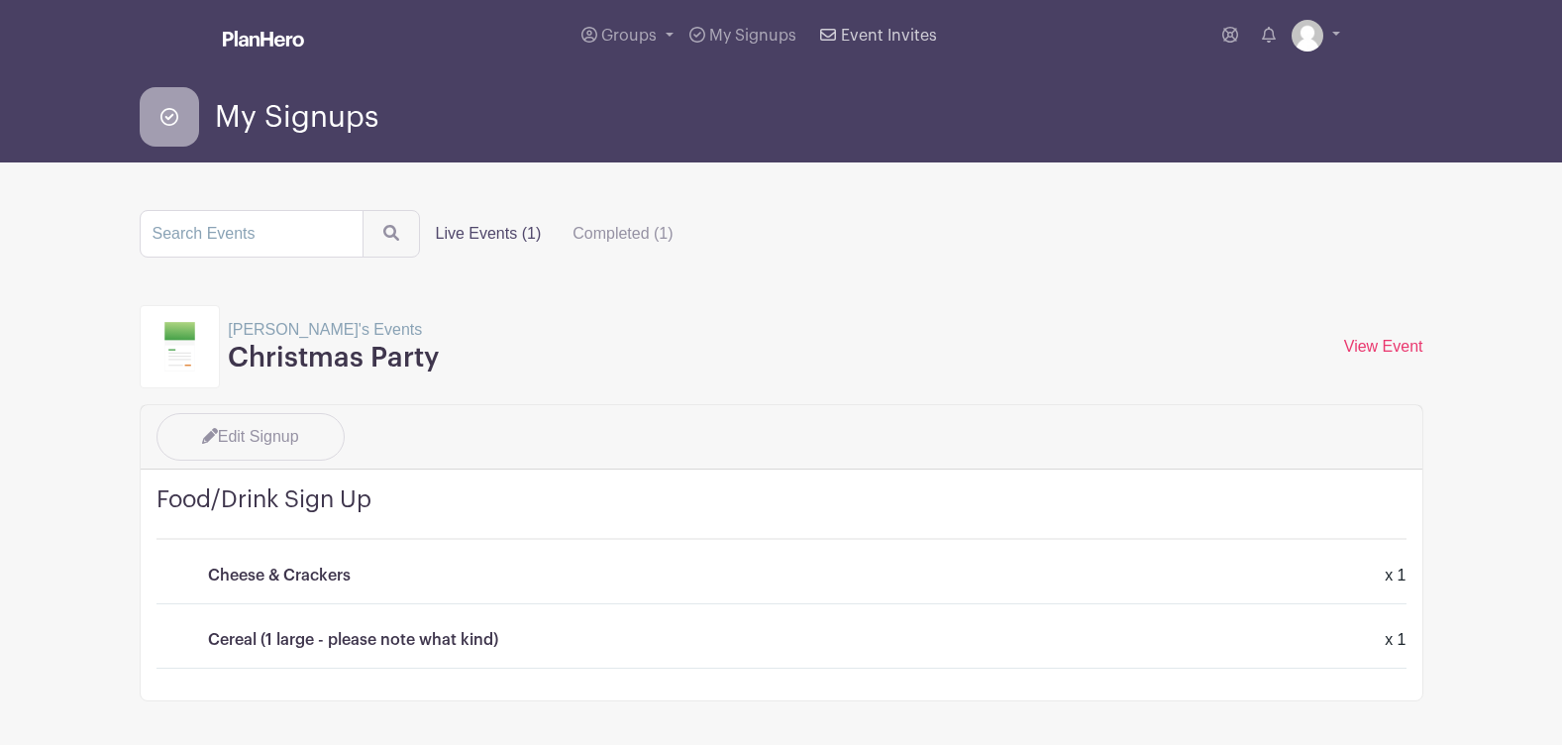
click at [868, 30] on span "Event Invites" at bounding box center [889, 36] width 96 height 16
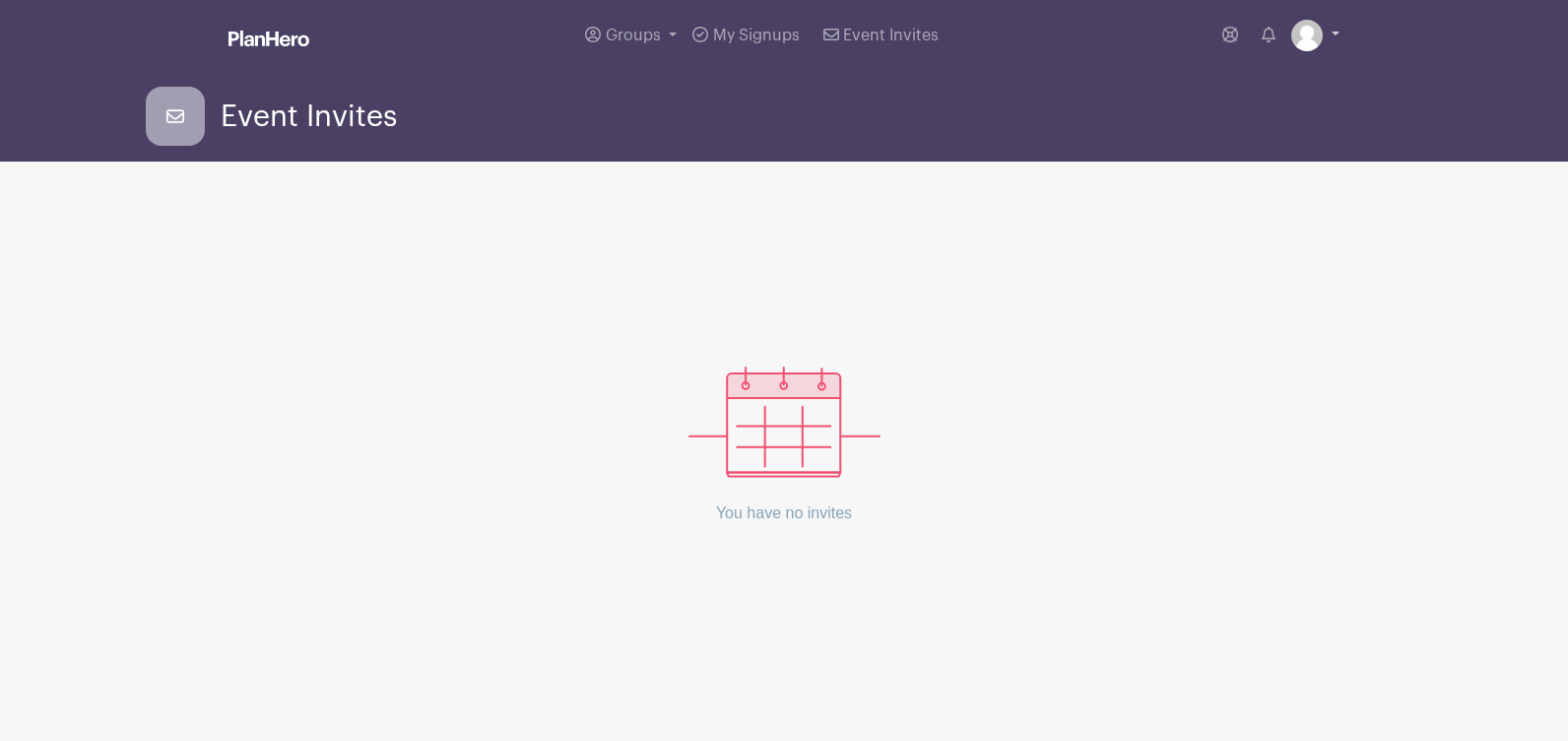
click at [1331, 29] on link at bounding box center [1314, 36] width 49 height 32
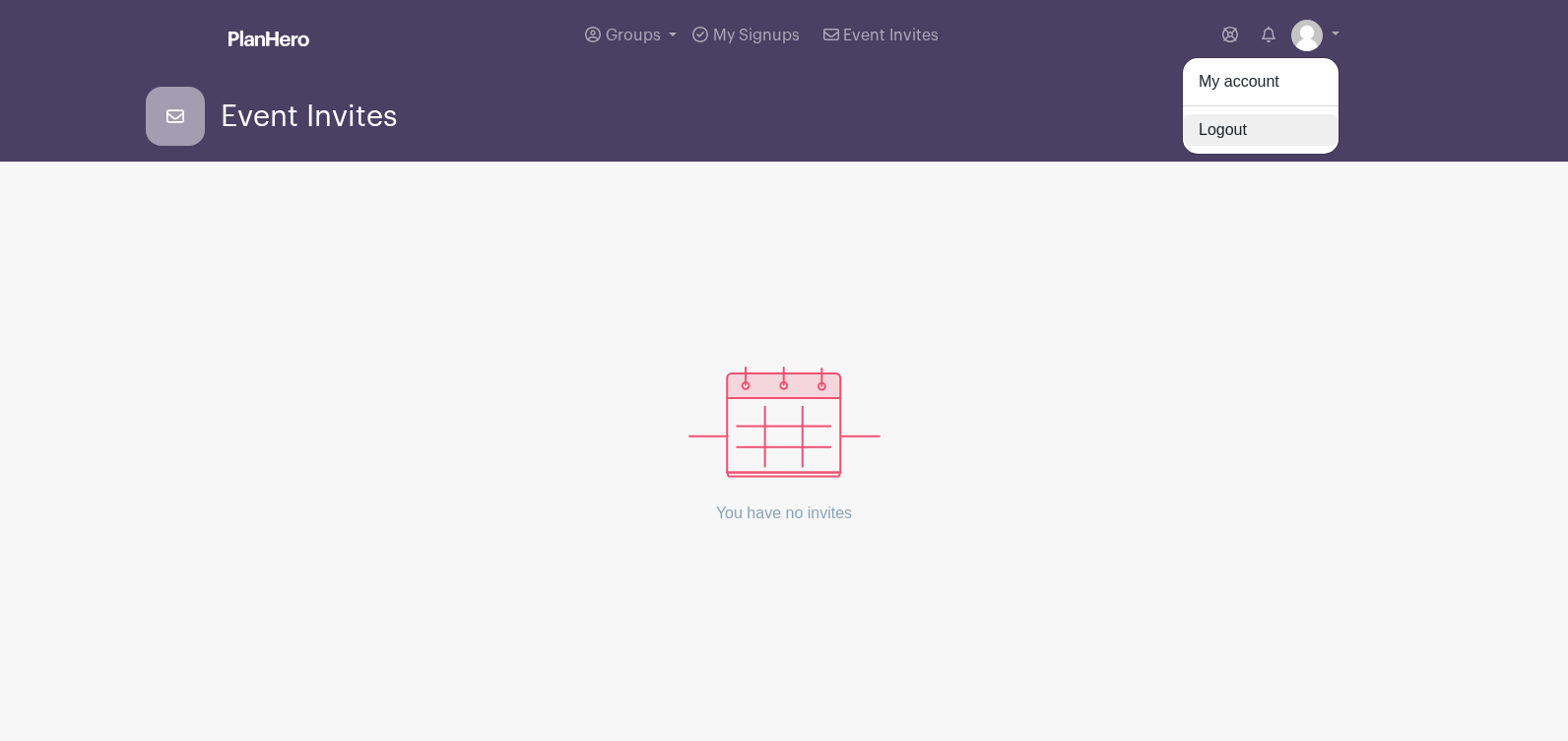
click at [1247, 130] on link "Logout" at bounding box center [1260, 130] width 155 height 32
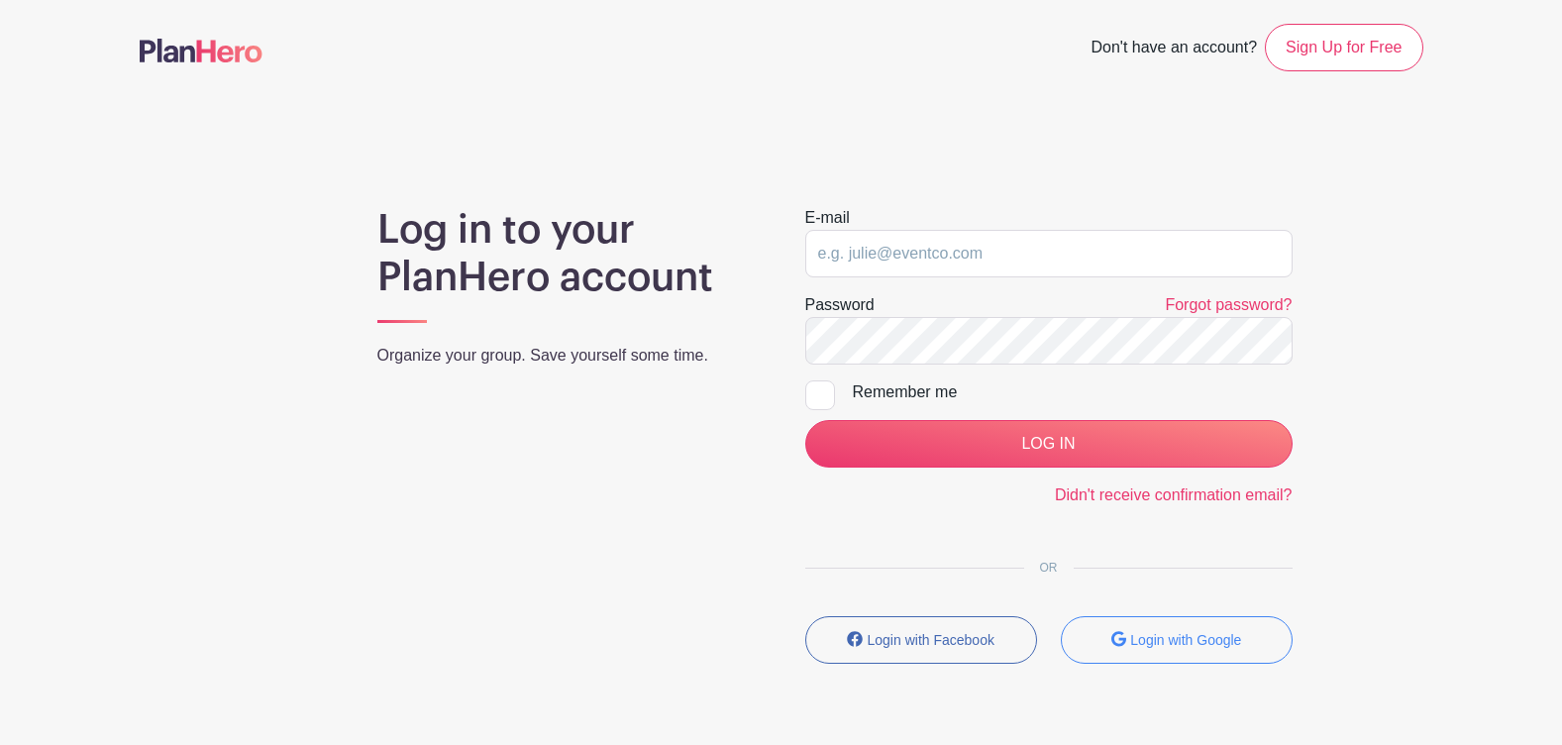
type input "[EMAIL_ADDRESS][DOMAIN_NAME]"
